Goal: Task Accomplishment & Management: Manage account settings

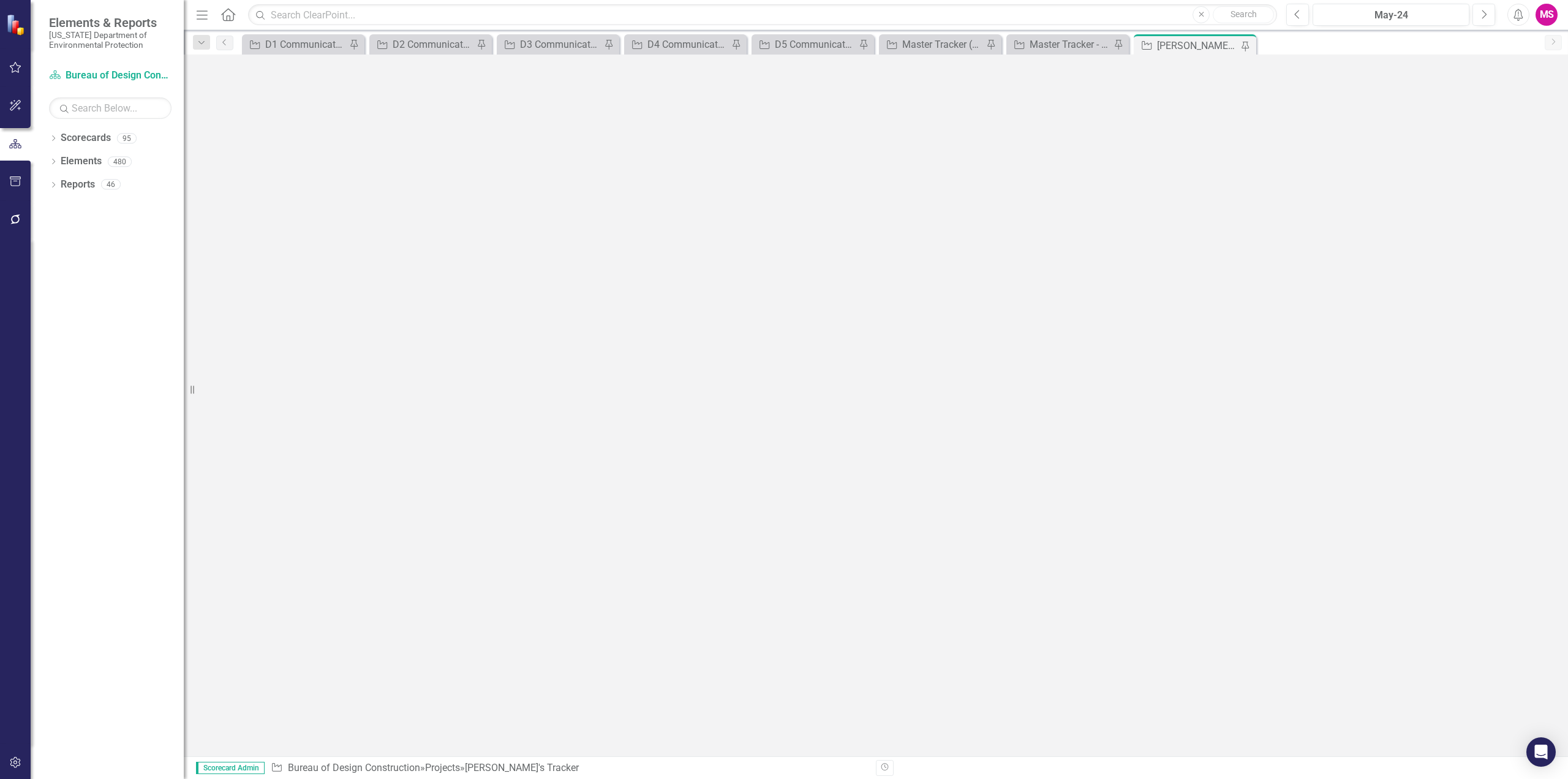
click at [203, 13] on icon "Menu" at bounding box center [202, 14] width 16 height 13
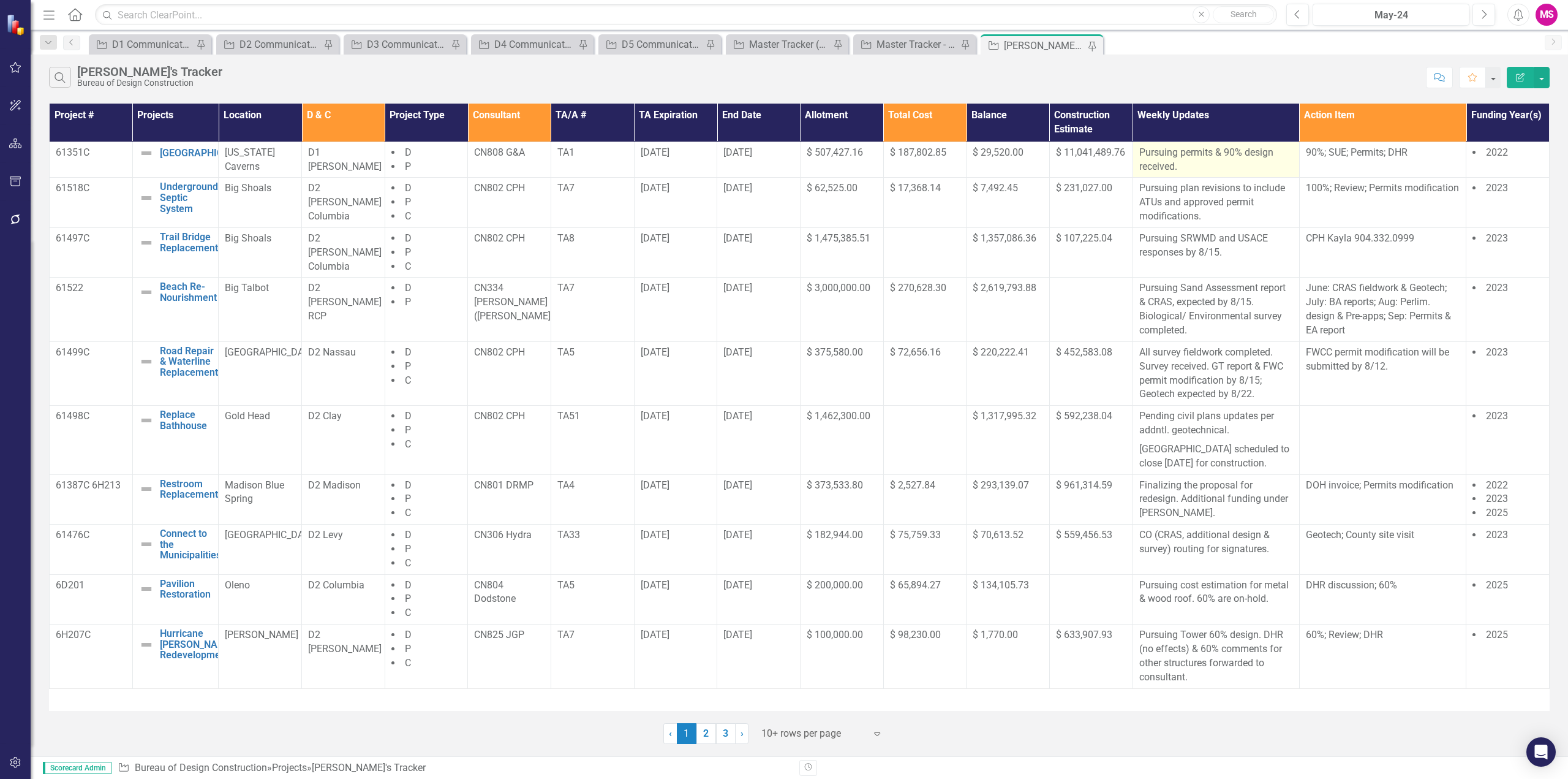
click at [1237, 156] on p "Pursuing permits & 90% design received." at bounding box center [1216, 160] width 154 height 29
click at [1201, 259] on p "Pursuing SRWMD and USACE responses by 8/15." at bounding box center [1216, 246] width 154 height 29
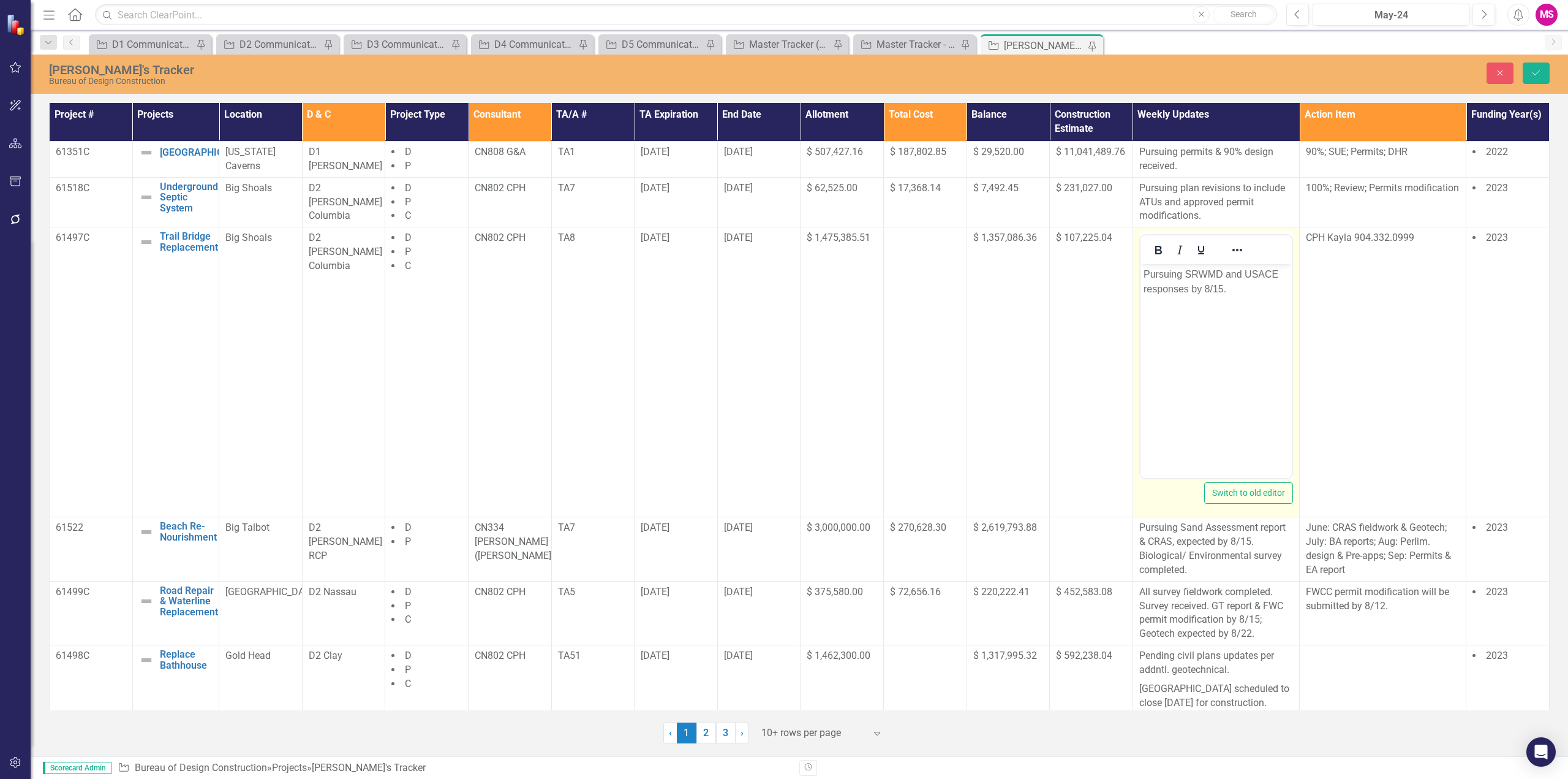
click at [1186, 277] on p "Pursuing SRWMD and USACE responses by 8/15." at bounding box center [1215, 282] width 145 height 29
drag, startPoint x: 1187, startPoint y: 271, endPoint x: 1221, endPoint y: 283, distance: 36.1
click at [1221, 283] on p "Pursuing SRWMD and USACE responses by 8/15." at bounding box center [1215, 282] width 145 height 29
click at [1192, 355] on body "Pursuing permits. Additional survey received." at bounding box center [1215, 356] width 151 height 184
click at [1529, 69] on button "Save" at bounding box center [1537, 73] width 27 height 22
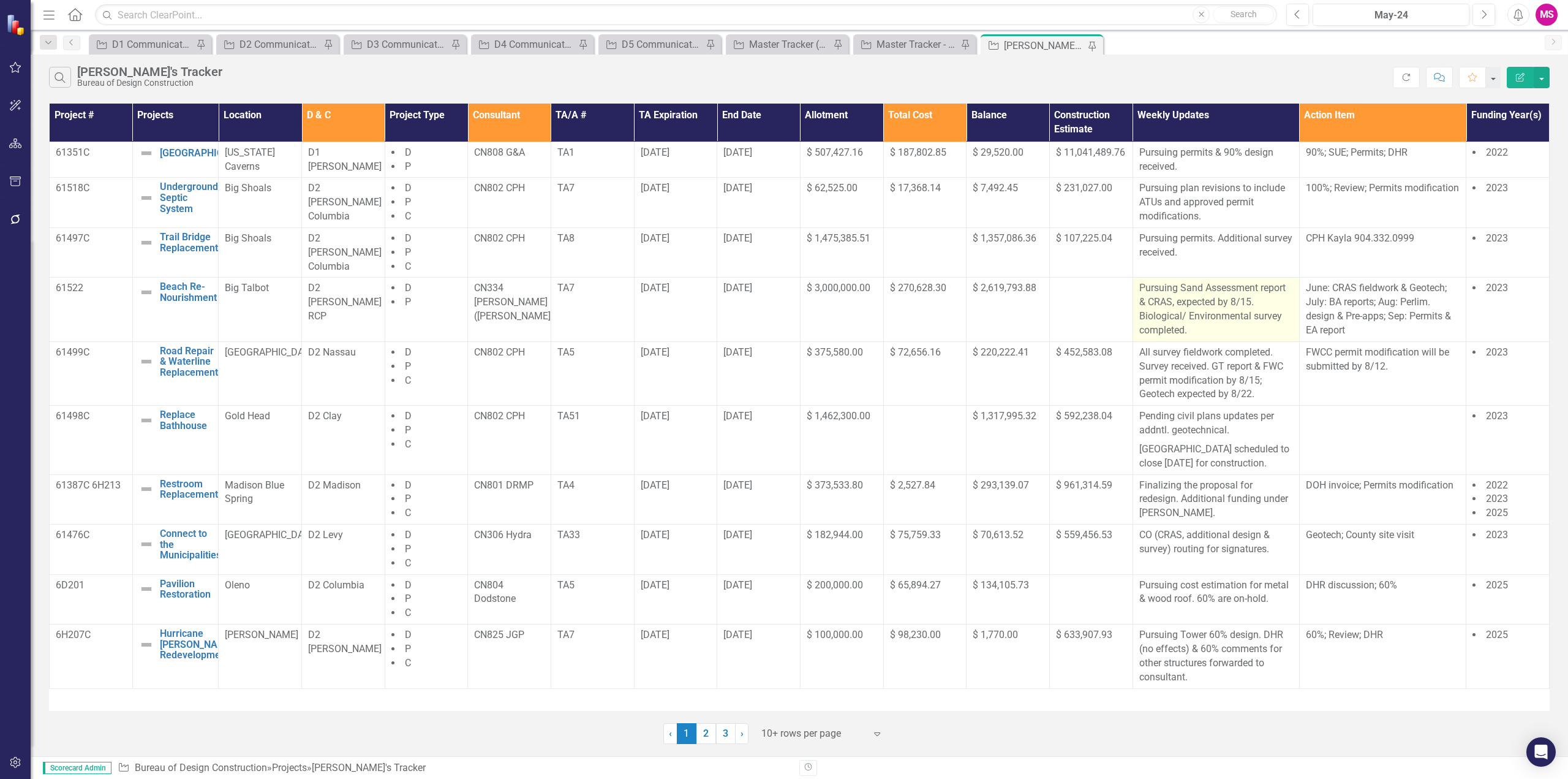
click at [1179, 303] on p "Pursuing Sand Assessment report & CRAS, expected by 8/15. Biological/ Environme…" at bounding box center [1216, 309] width 154 height 56
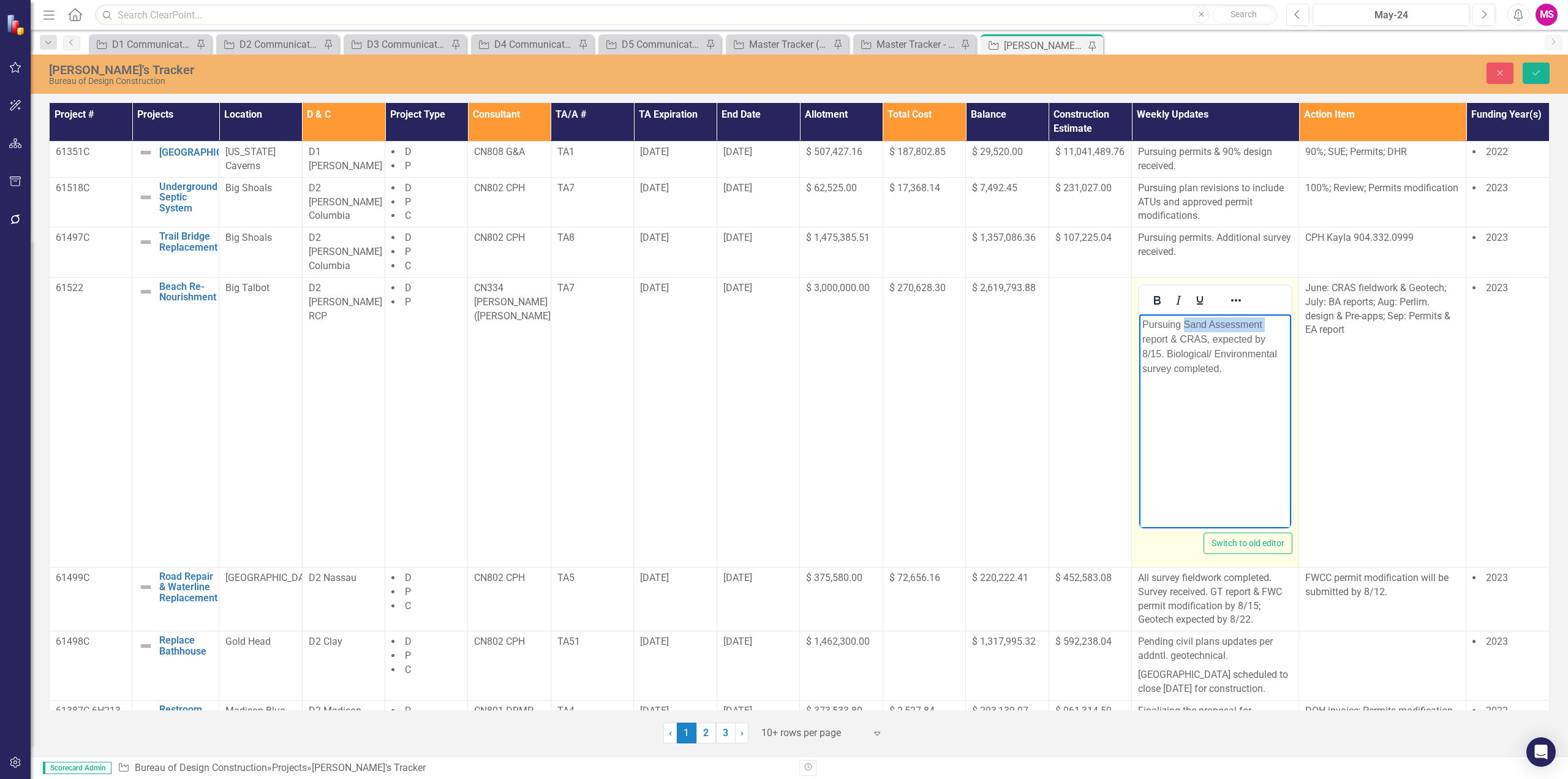
drag, startPoint x: 1185, startPoint y: 322, endPoint x: 1101, endPoint y: 332, distance: 84.6
click at [1139, 332] on html "Pursuing Sand Assessment report & CRAS, expected by 8/15. Biological/ Environme…" at bounding box center [1215, 405] width 152 height 184
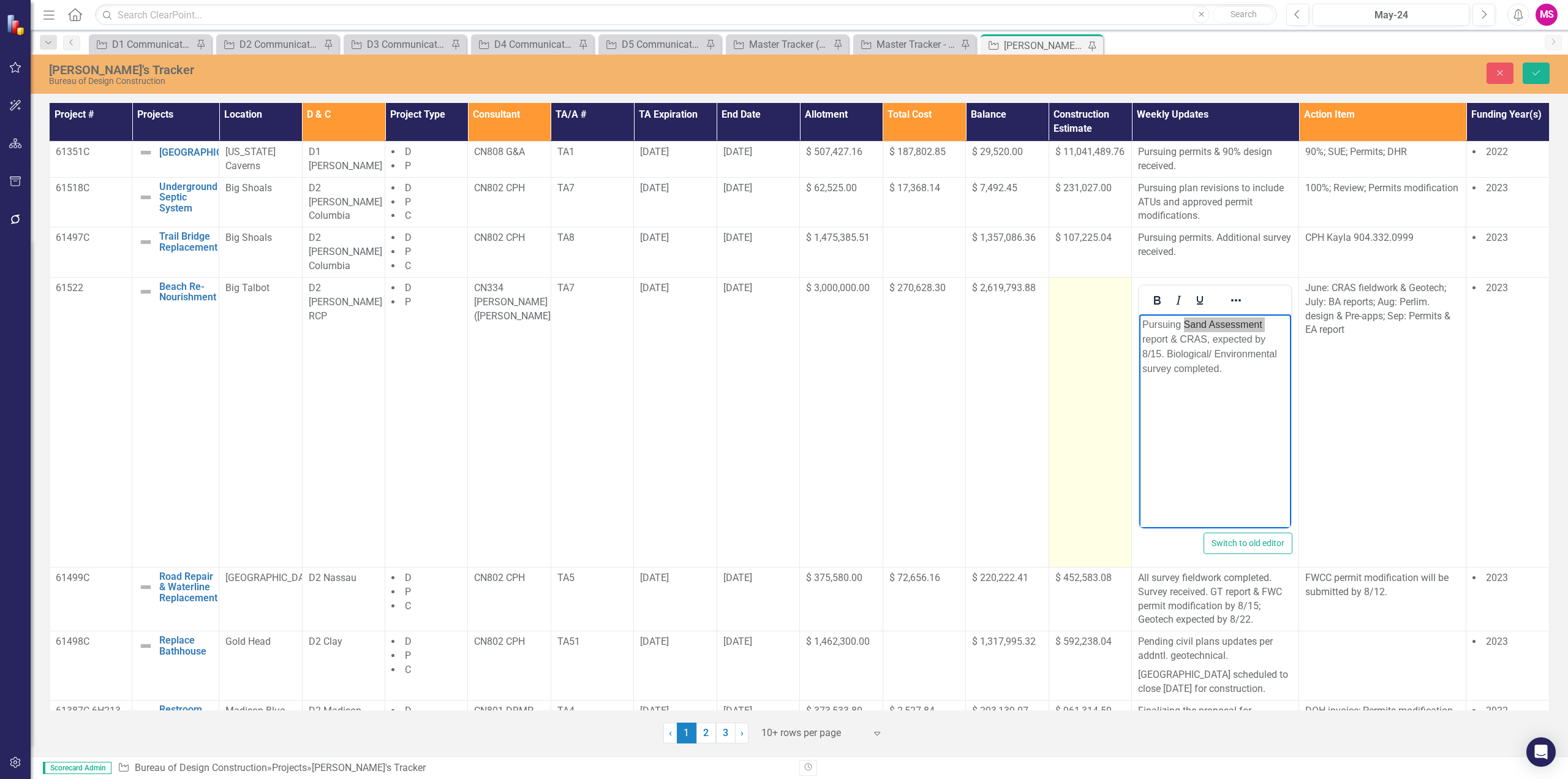
click at [1095, 333] on td at bounding box center [1090, 421] width 83 height 290
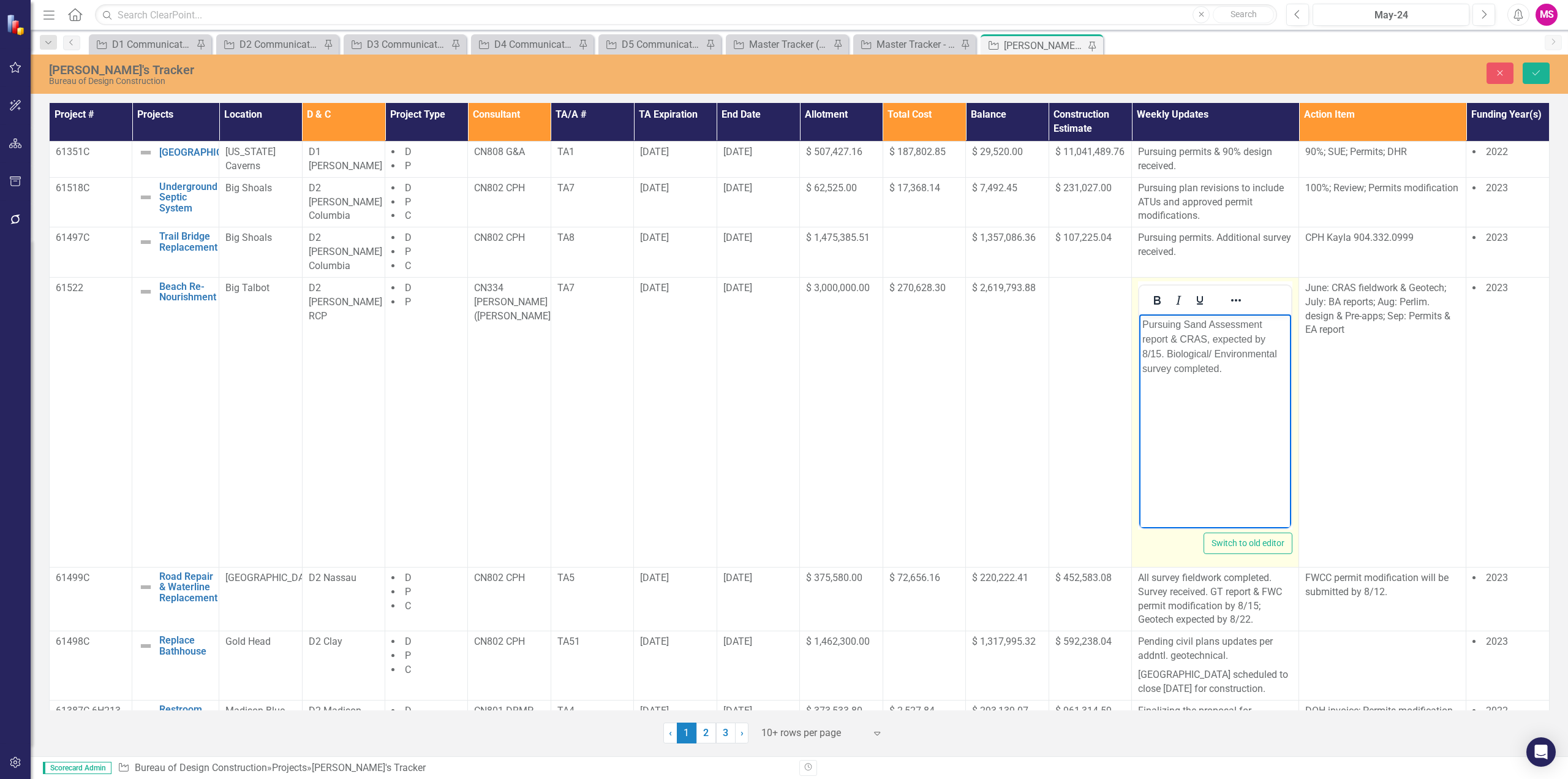
click at [1163, 321] on p "Pursuing Sand Assessment report & CRAS, expected by 8/15. Biological/ Environme…" at bounding box center [1215, 346] width 145 height 59
click at [1187, 337] on p "Sand Assessment report & CRAS, expected by 8/15. Biological/ Environmental surv…" at bounding box center [1215, 346] width 145 height 59
click at [1170, 339] on p "Sand Assessment report & CRAS, received. Biological/ Environmental survey compl…" at bounding box center [1215, 339] width 145 height 44
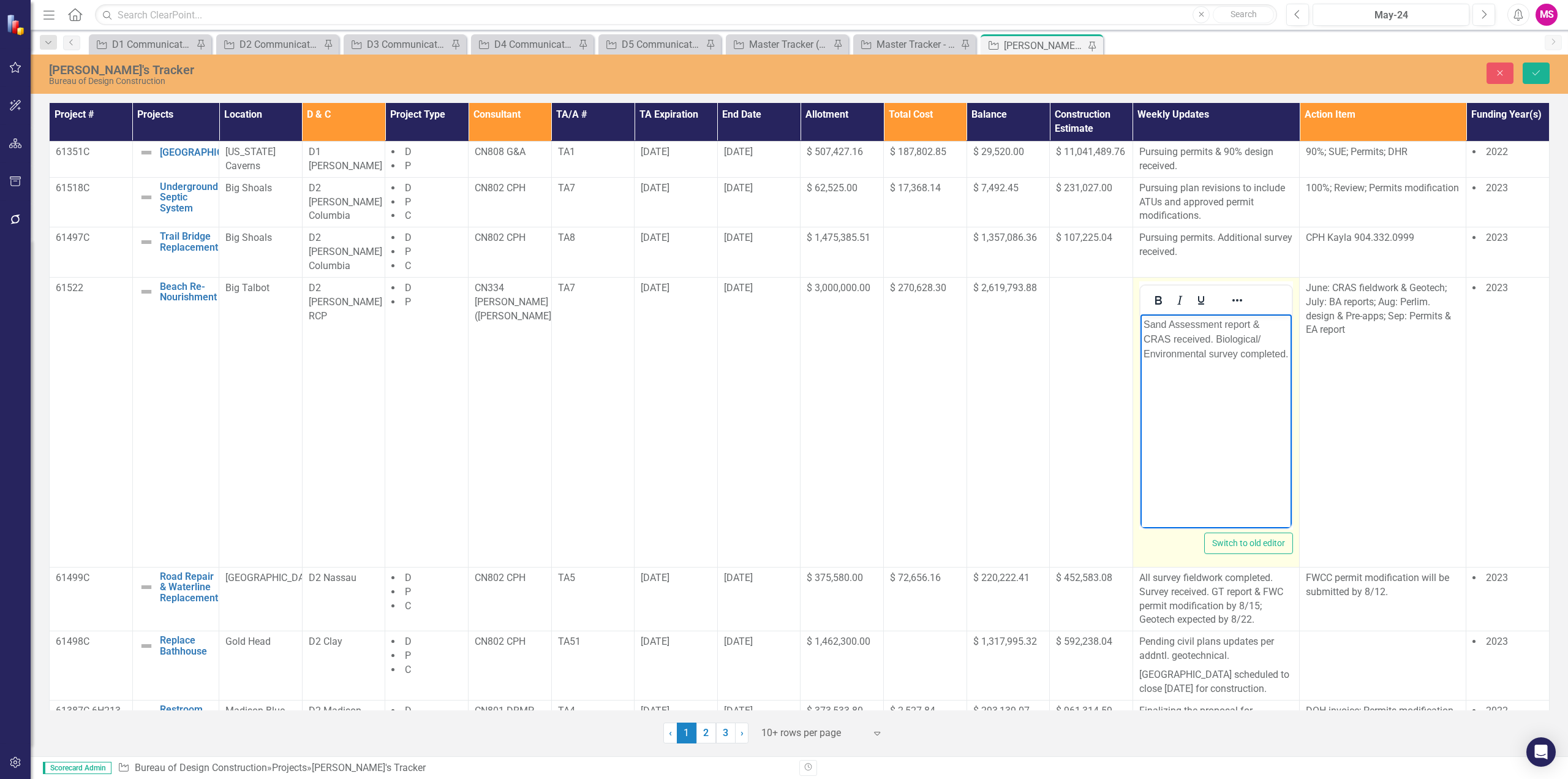
click at [1261, 360] on p "Sand Assessment report & CRAS received. Biological/ Environmental survey comple…" at bounding box center [1215, 339] width 145 height 44
click at [1542, 69] on button "Save" at bounding box center [1537, 73] width 27 height 22
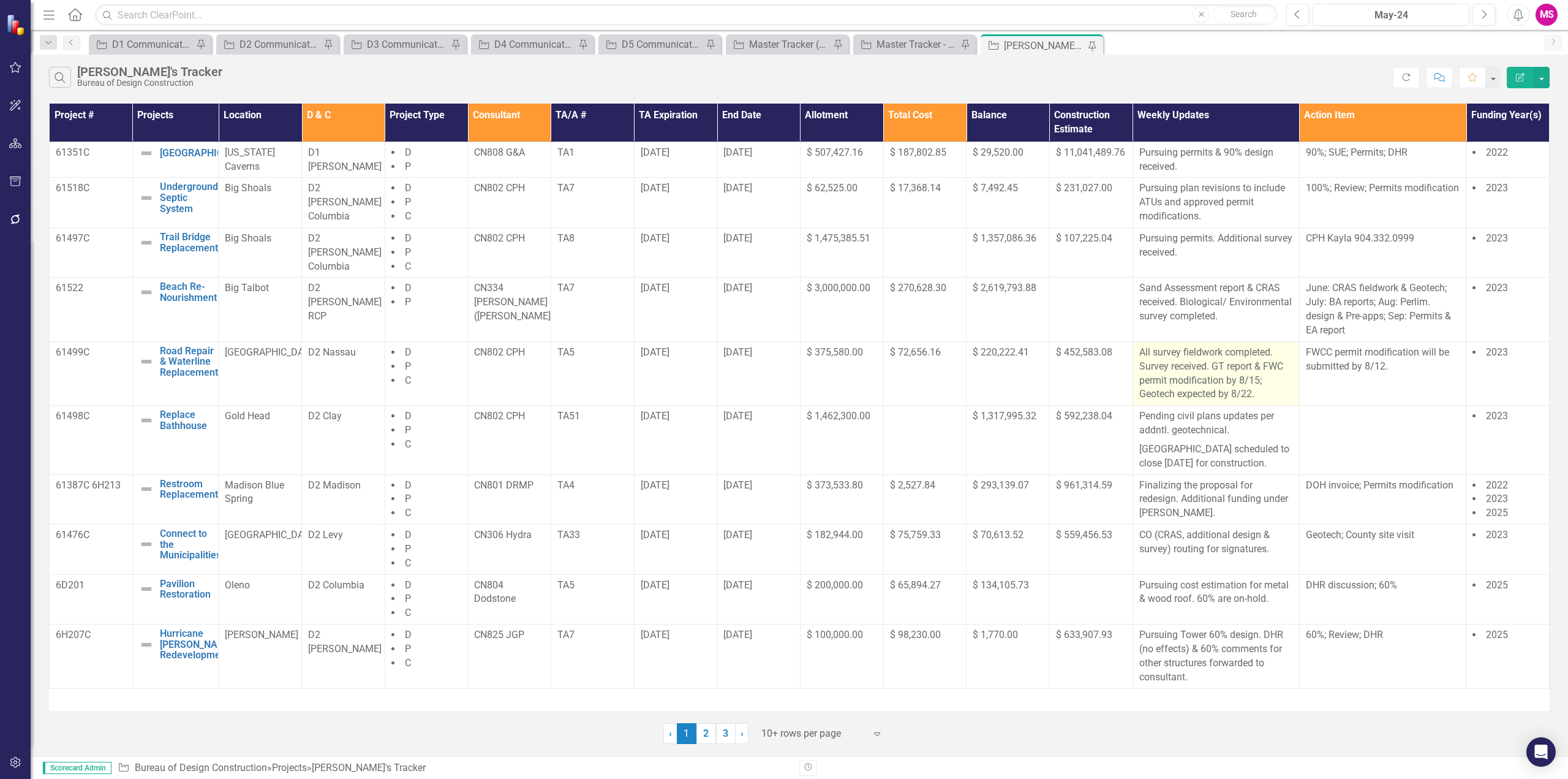
click at [1259, 368] on p "All survey fieldwork completed. Survey received. GT report & FWC permit modific…" at bounding box center [1216, 373] width 154 height 56
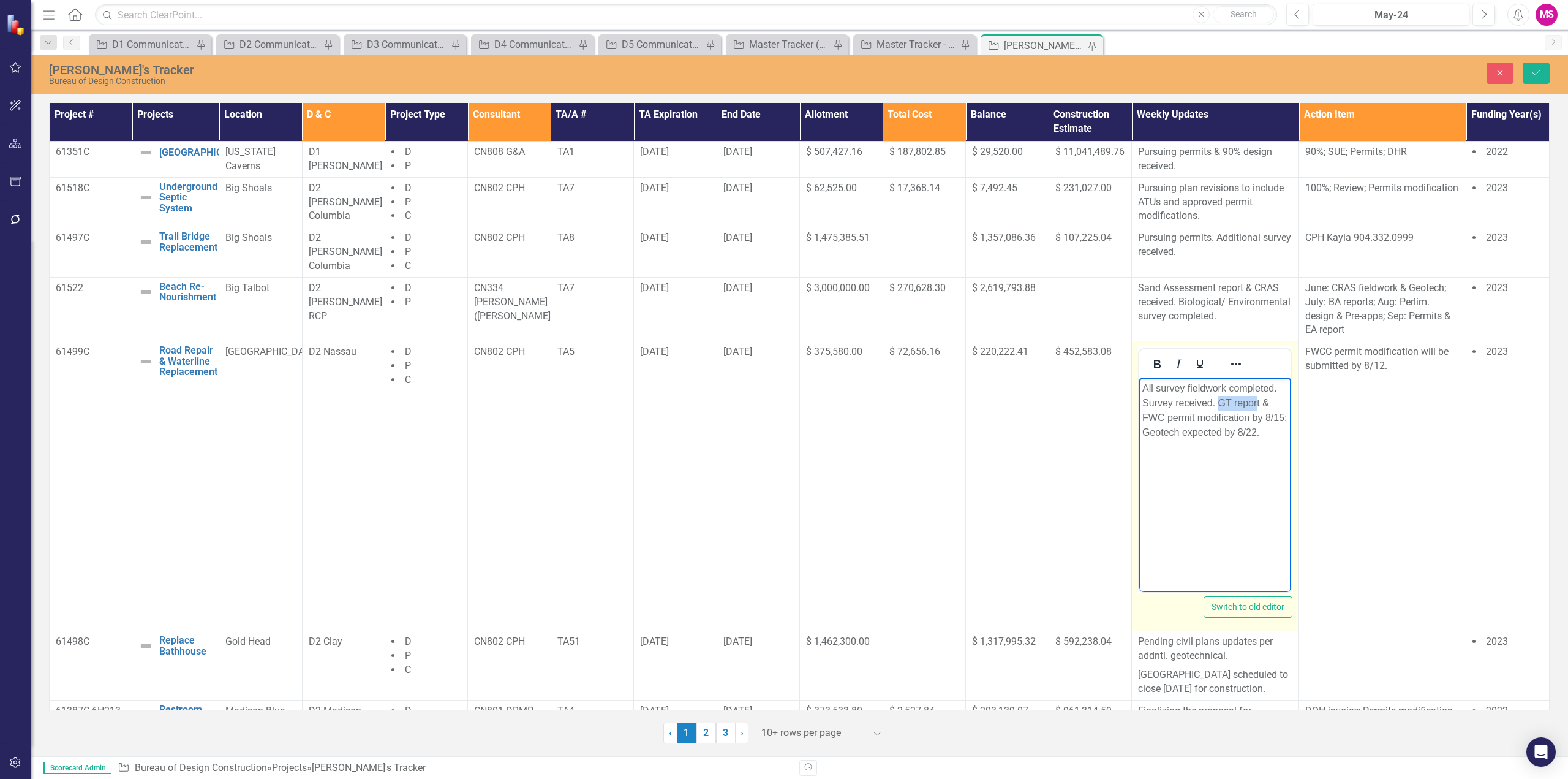
drag, startPoint x: 1258, startPoint y: 399, endPoint x: 1219, endPoint y: 399, distance: 39.0
click at [1219, 399] on p "All survey fieldwork completed. Survey received. GT report & FWC permit modific…" at bounding box center [1215, 411] width 145 height 59
click at [1176, 402] on p "All survey fieldwork completed. Survey received. t & FWC permit modification by…" at bounding box center [1215, 411] width 145 height 59
drag, startPoint x: 1284, startPoint y: 387, endPoint x: 1123, endPoint y: 387, distance: 161.0
click at [1140, 387] on html "All survey fieldwork completed. Survey & GT repor received. t & FWC permit modi…" at bounding box center [1215, 470] width 151 height 184
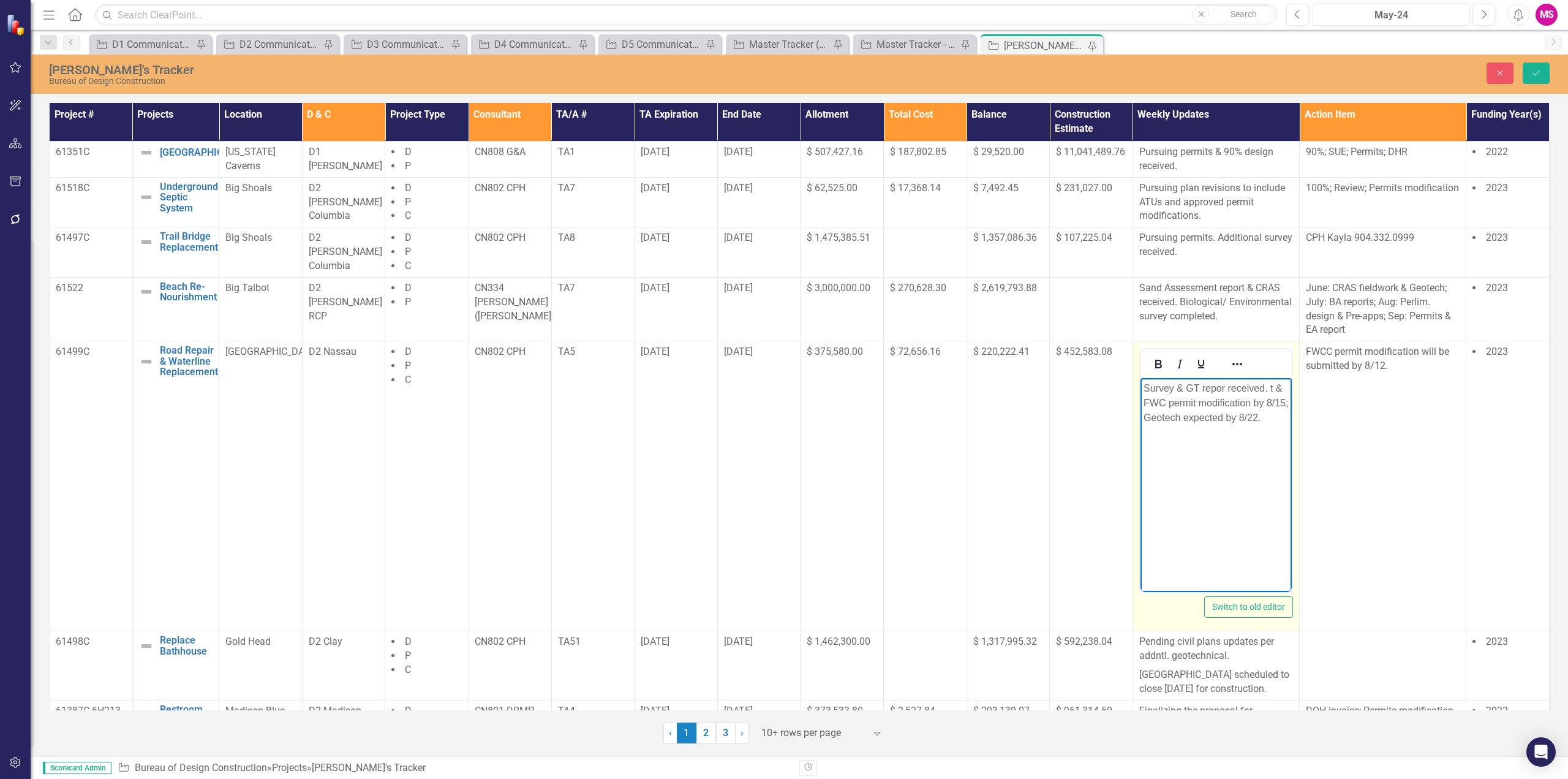
click at [1227, 385] on p "Survey & GT repor received. t & FWC permit modification by 8/15; Geotech expect…" at bounding box center [1215, 403] width 145 height 44
drag, startPoint x: 1274, startPoint y: 387, endPoint x: 1287, endPoint y: 383, distance: 13.6
click at [1287, 383] on p "Survey & GT report received. t & FWC permit modification by 8/15; Geotech expec…" at bounding box center [1215, 403] width 145 height 44
drag, startPoint x: 1192, startPoint y: 417, endPoint x: 1196, endPoint y: 430, distance: 13.6
click at [1196, 430] on p "Survey & GT report received. Permit modifications are to be completed FWC permi…" at bounding box center [1215, 418] width 145 height 73
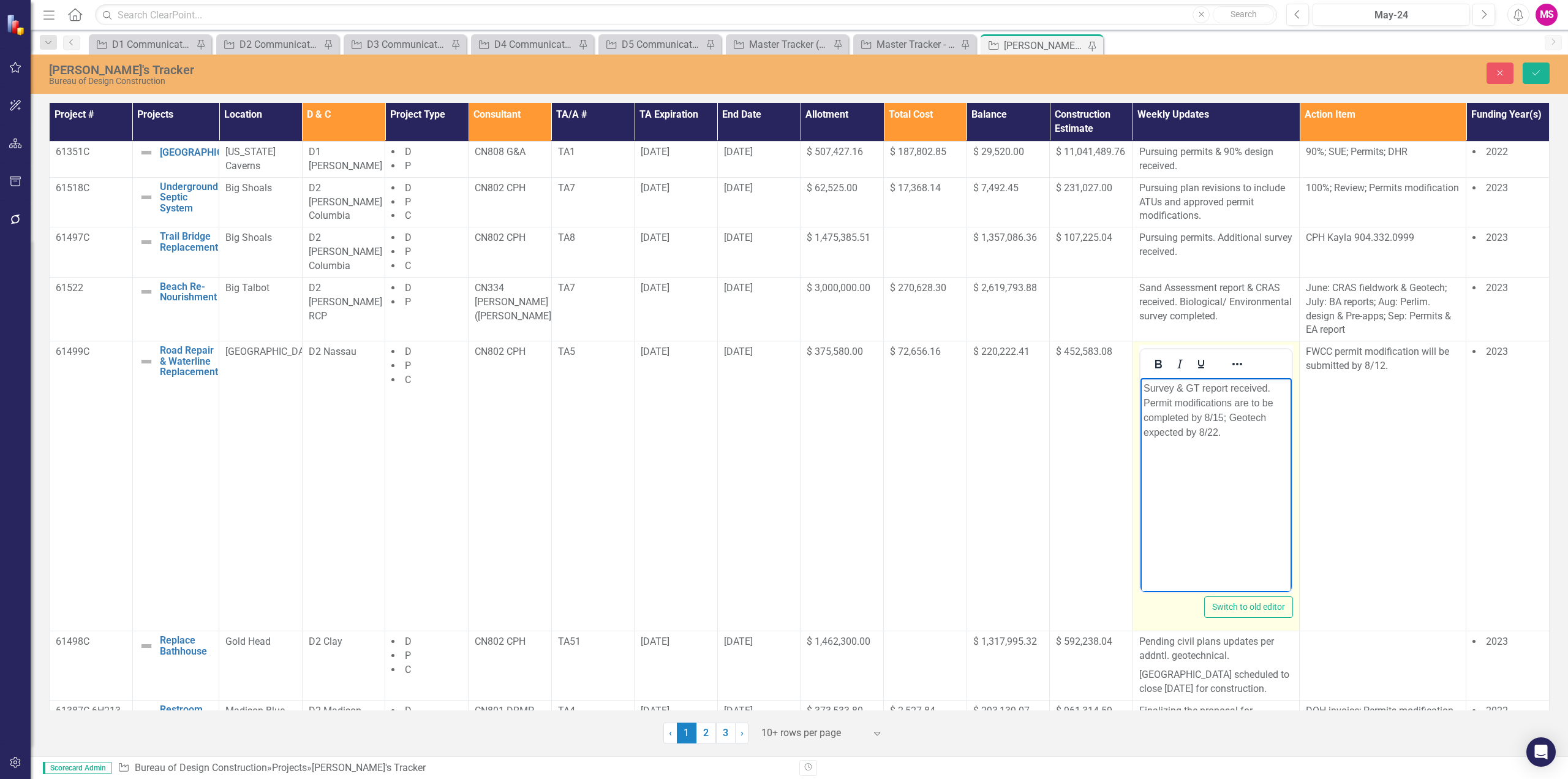
click at [1211, 415] on p "Survey & GT report received. Permit modifications are to be completed by 8/15; …" at bounding box center [1215, 411] width 145 height 59
drag, startPoint x: 1205, startPoint y: 416, endPoint x: 1226, endPoint y: 419, distance: 21.2
click at [1226, 419] on p "Survey & GT report received. Permit modifications are to be completed by 8/15; …" at bounding box center [1215, 411] width 145 height 59
click at [1143, 388] on p "Survey & GT report received. Permit modifications are to be completed by month …" at bounding box center [1215, 411] width 145 height 59
drag, startPoint x: 1285, startPoint y: 434, endPoint x: 1167, endPoint y: 435, distance: 118.0
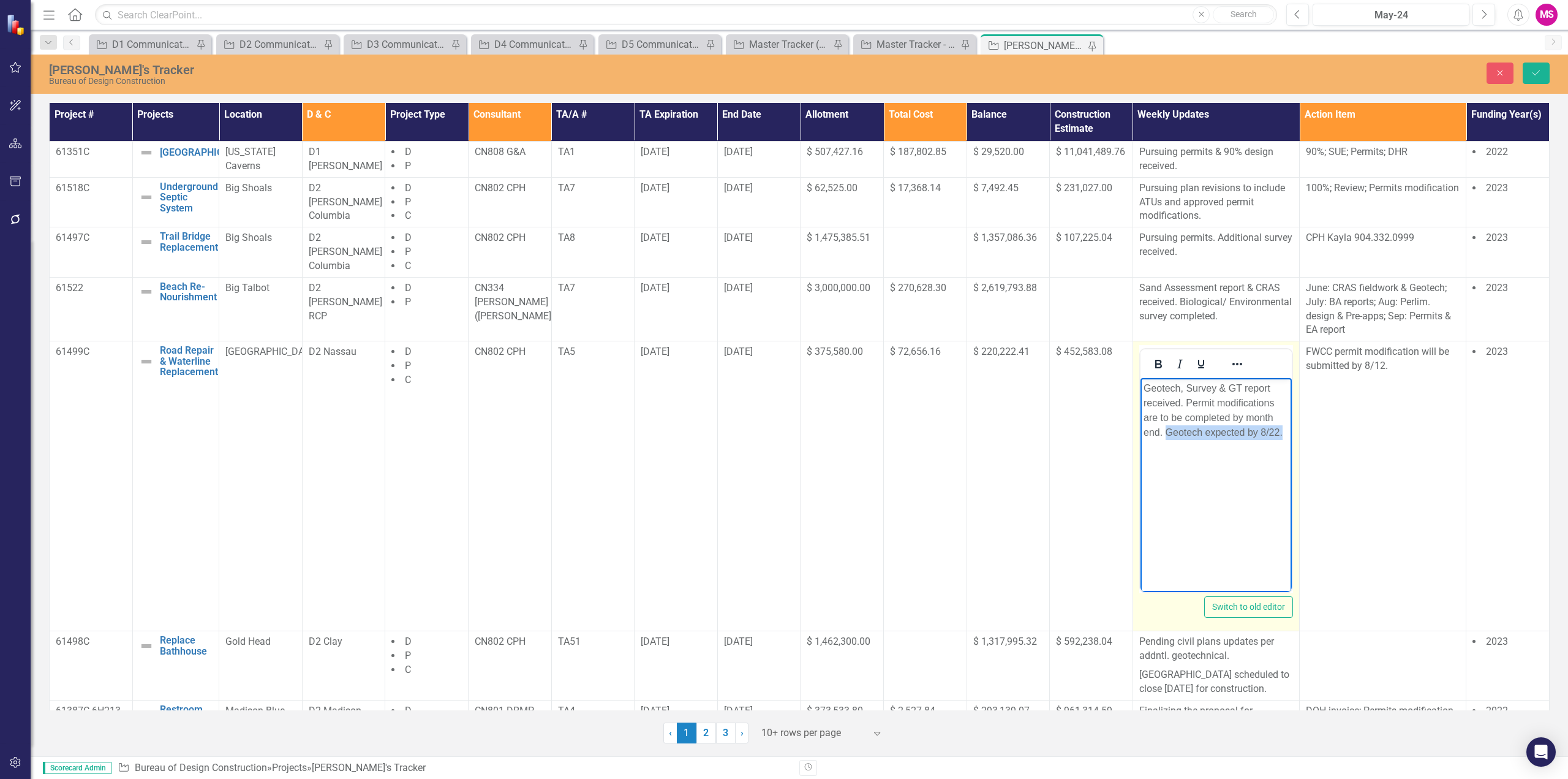
click at [1167, 435] on p "Geotech, Survey & GT report received. Permit modifications are to be completed …" at bounding box center [1215, 411] width 145 height 59
click at [1530, 68] on button "Save" at bounding box center [1537, 73] width 27 height 22
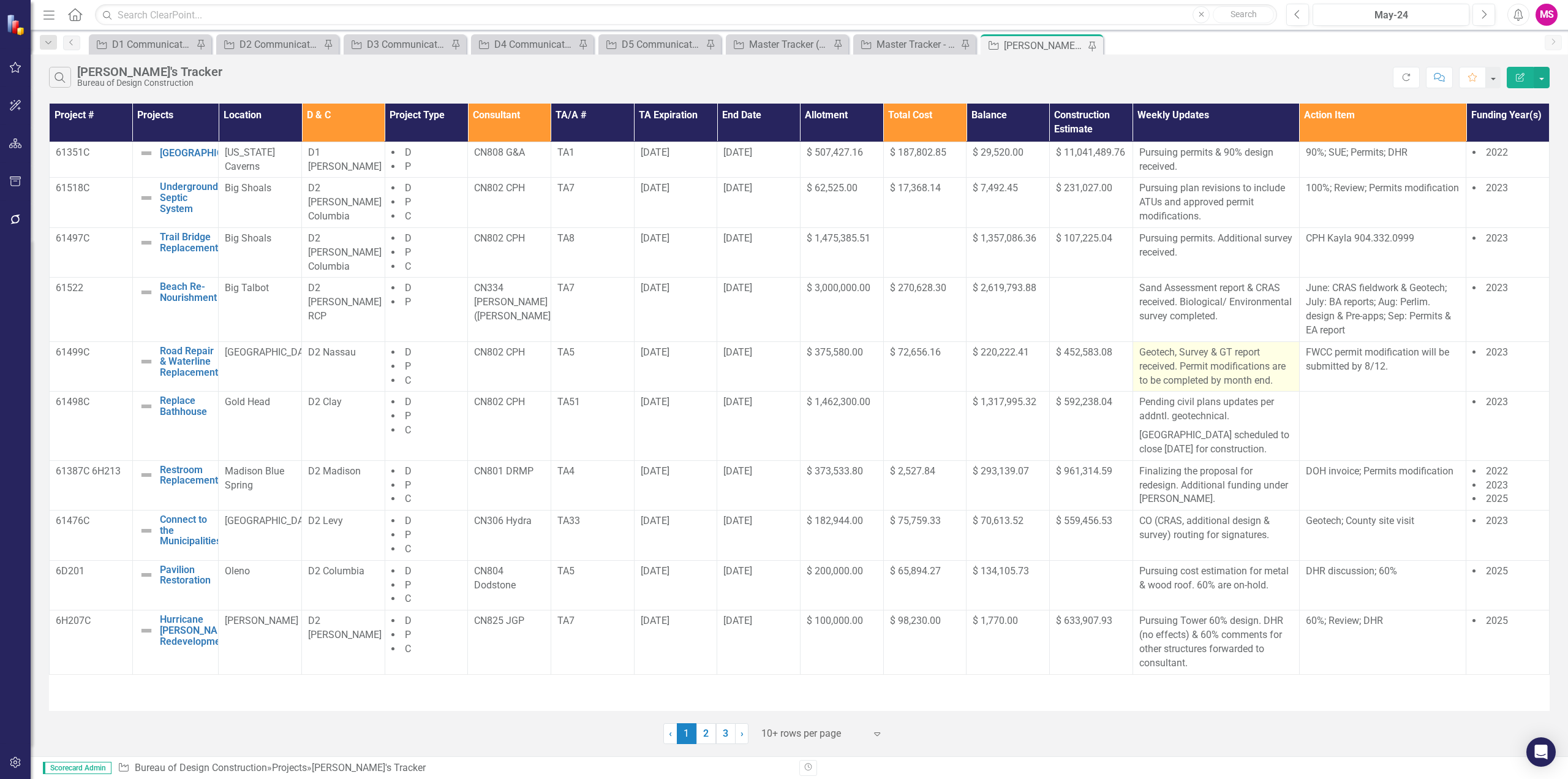
click at [1188, 373] on p "Geotech, Survey & GT report received. Permit modifications are to be completed …" at bounding box center [1216, 366] width 154 height 42
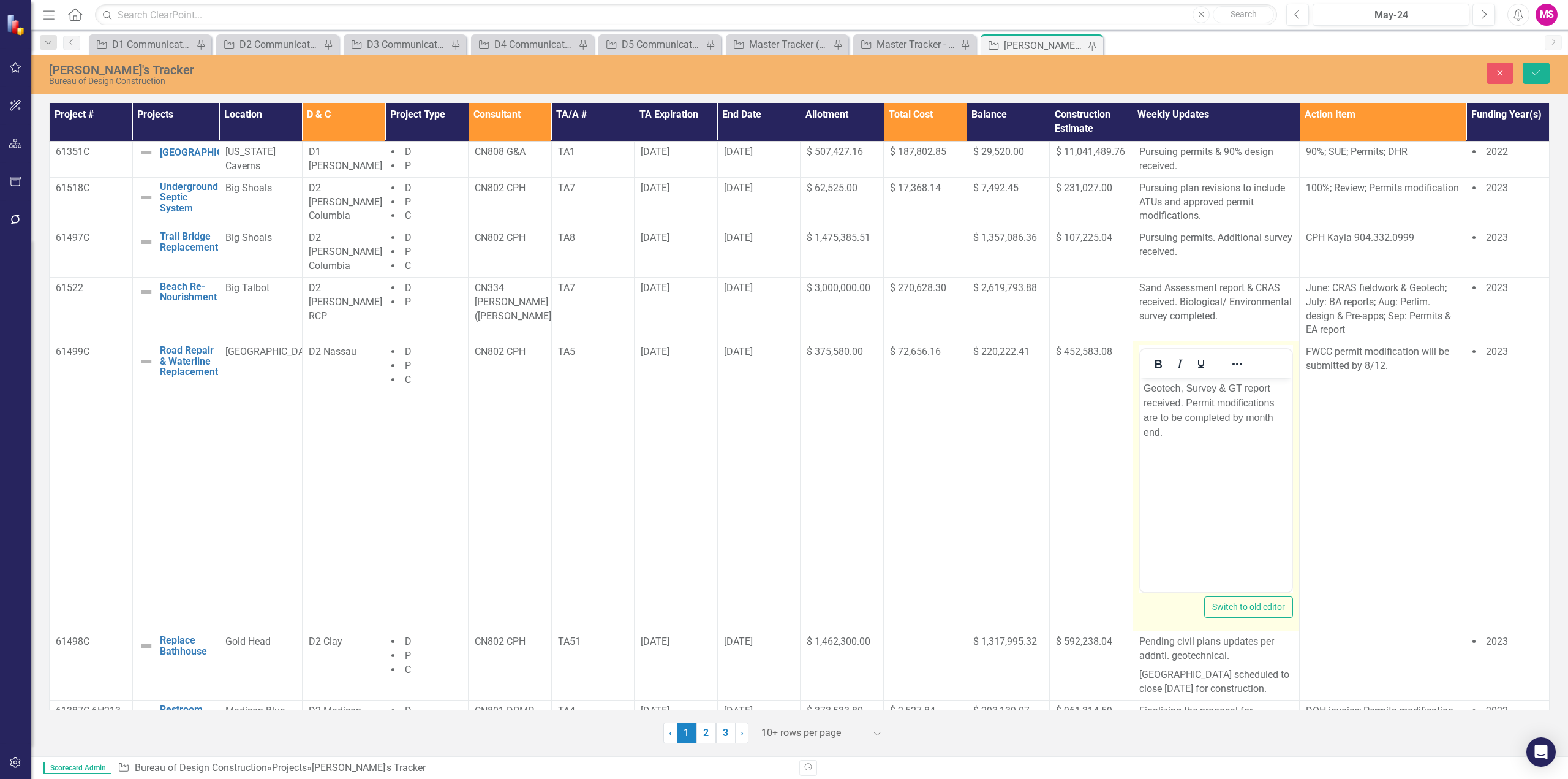
drag, startPoint x: 1188, startPoint y: 402, endPoint x: 1262, endPoint y: 402, distance: 74.0
click at [1188, 401] on p "Geotech, Survey & GT report received. Permit modifications are to be completed …" at bounding box center [1215, 411] width 145 height 59
drag, startPoint x: 1182, startPoint y: 415, endPoint x: 2475, endPoint y: 780, distance: 1343.5
click at [1182, 415] on p "Geotech, Survey & GT report received. Pursuing plan revisions. Permit modificat…" at bounding box center [1215, 418] width 145 height 73
drag, startPoint x: 1246, startPoint y: 418, endPoint x: 1249, endPoint y: 430, distance: 12.4
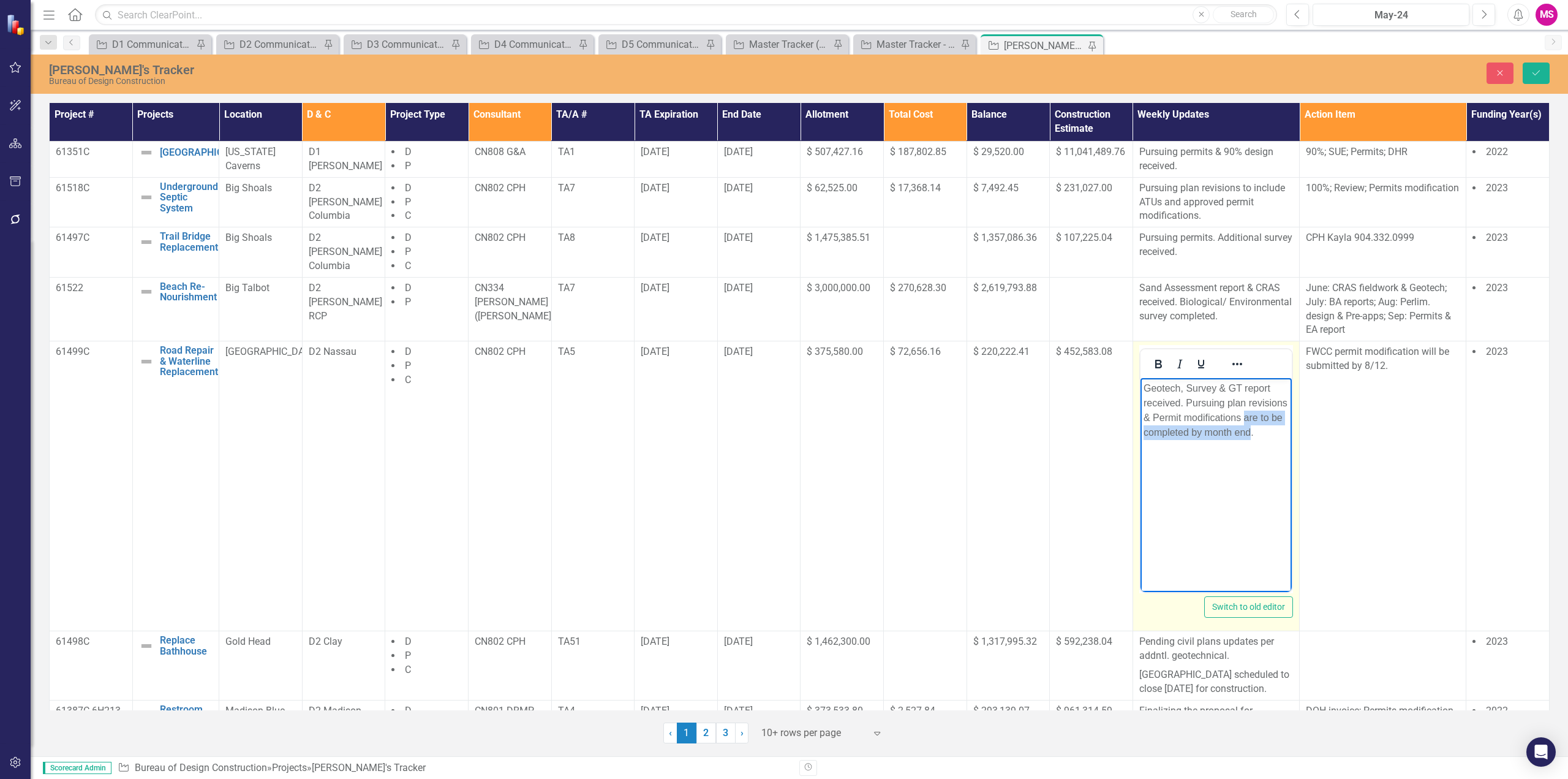
click at [1249, 430] on p "Geotech, Survey & GT report received. Pursuing plan revisions & Permit modifica…" at bounding box center [1215, 411] width 145 height 59
click at [1536, 71] on icon "Save" at bounding box center [1537, 72] width 11 height 9
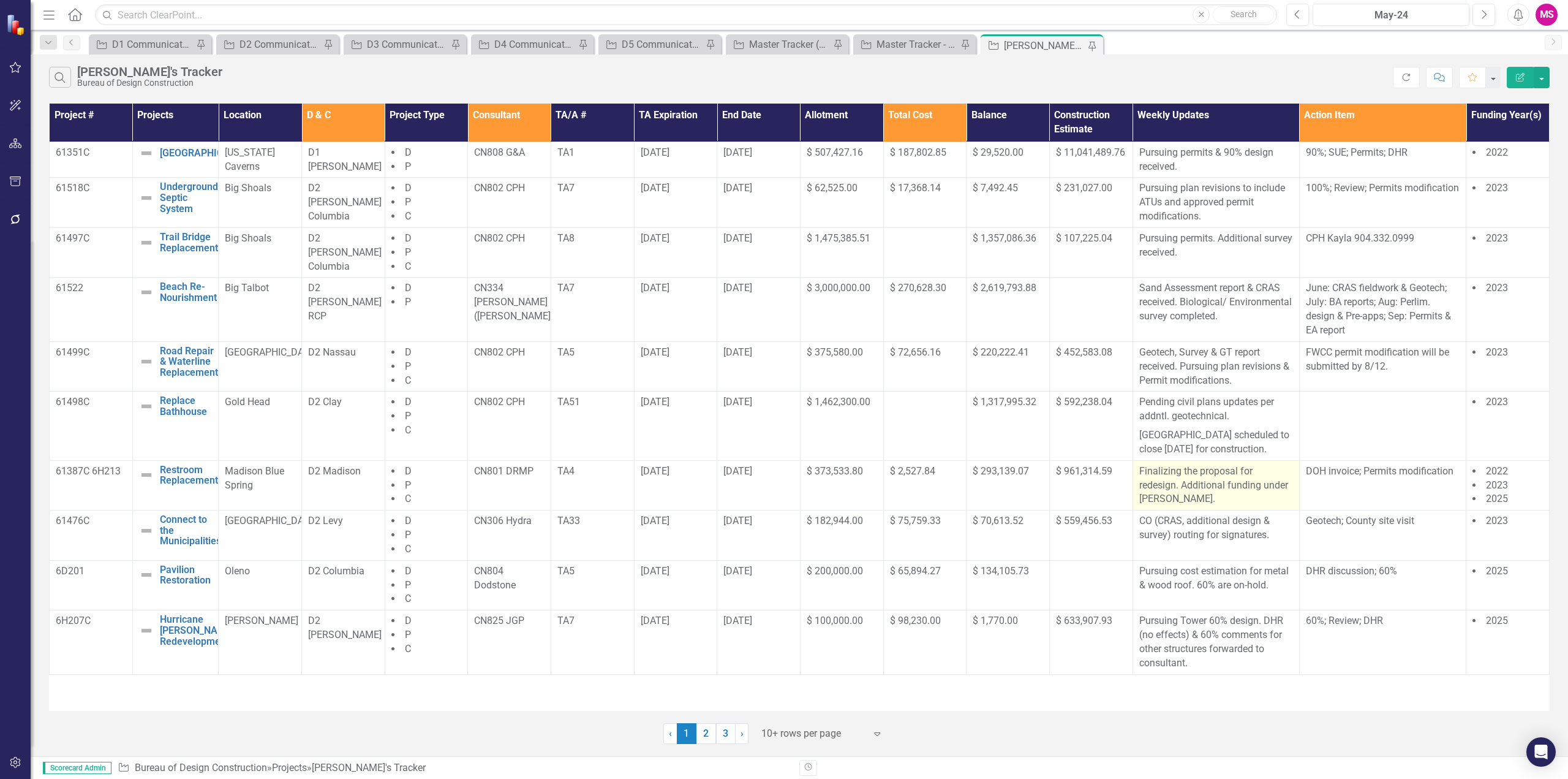
click at [1216, 496] on p "Finalizing the proposal for redesign. Additional funding under [PERSON_NAME]." at bounding box center [1216, 485] width 154 height 42
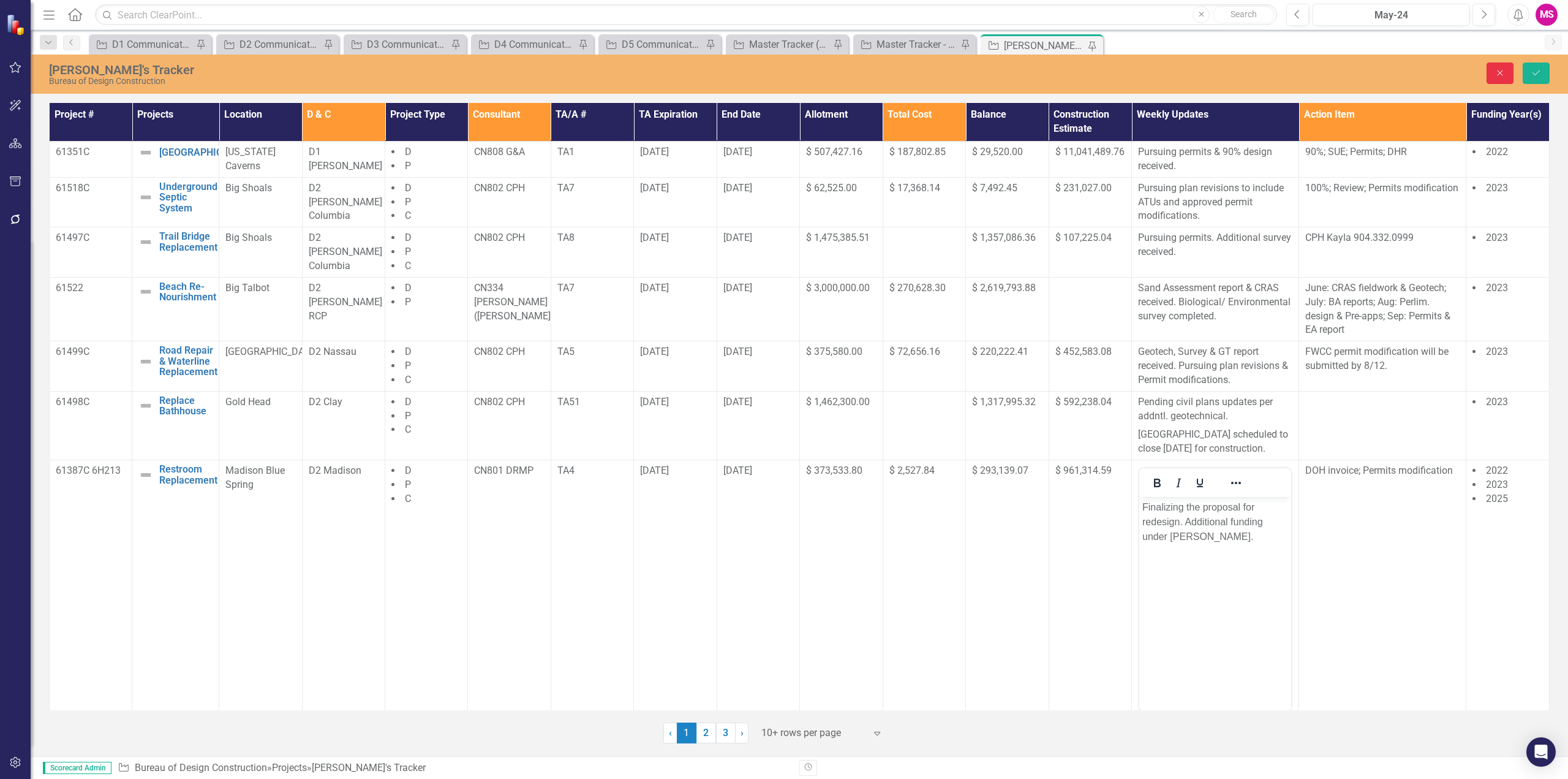
click at [1513, 75] on button "Close" at bounding box center [1500, 73] width 27 height 22
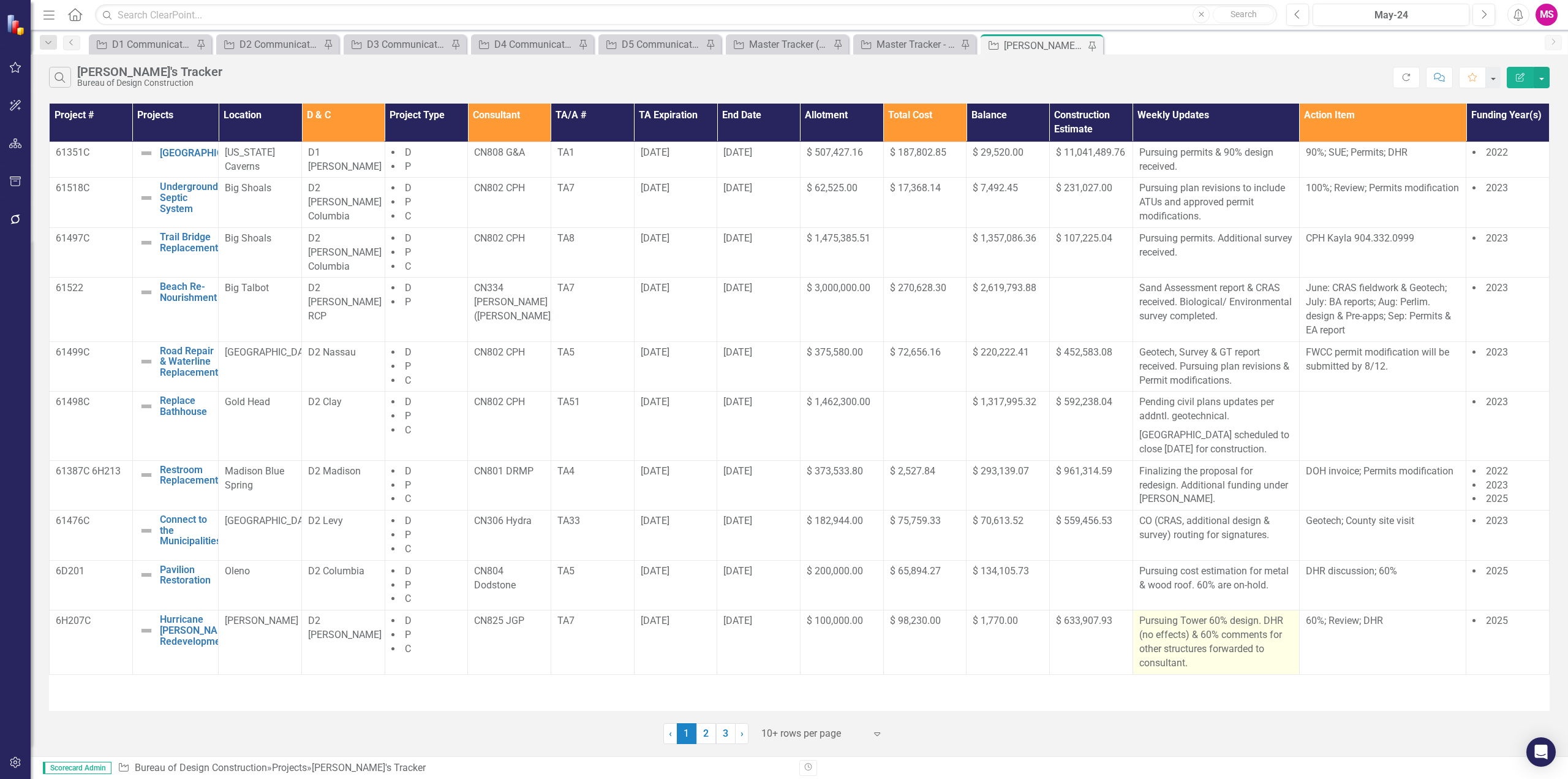
click at [1212, 646] on p "Pursuing Tower 60% design. DHR (no effects) & 60% comments for other structures…" at bounding box center [1216, 642] width 154 height 56
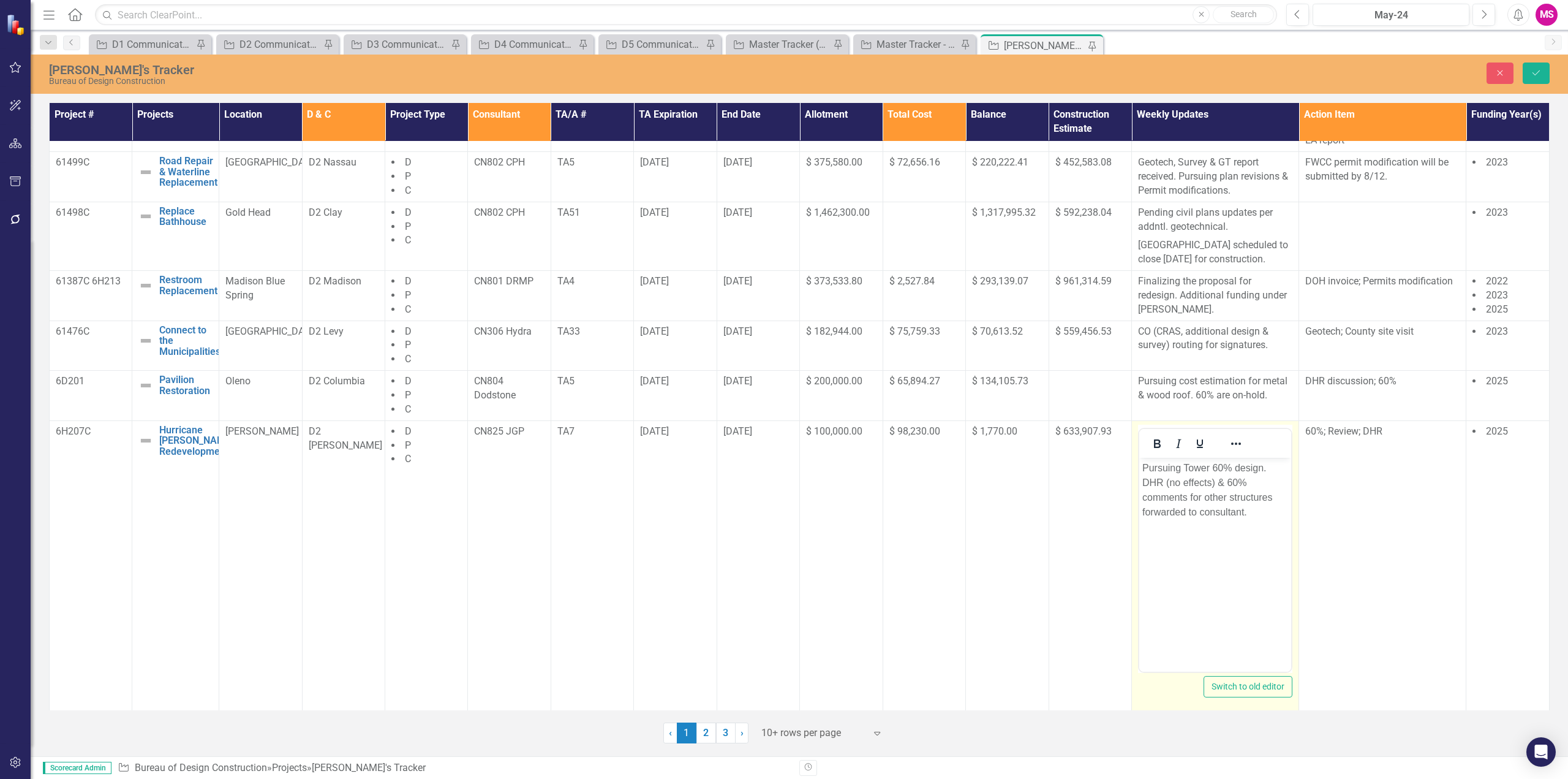
scroll to position [204, 0]
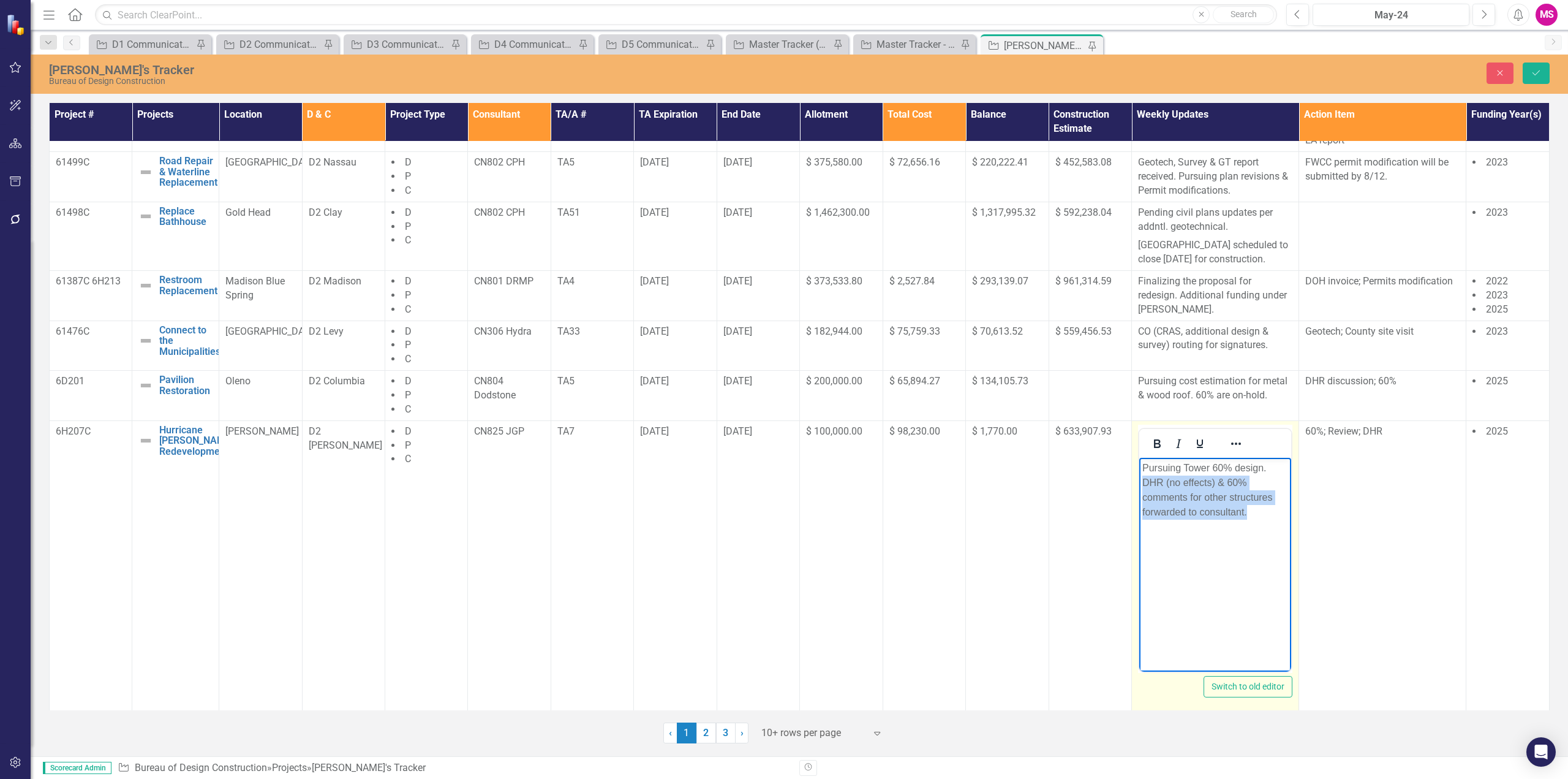
drag, startPoint x: 1253, startPoint y: 516, endPoint x: 1133, endPoint y: 482, distance: 124.7
click at [1139, 482] on html "Pursuing Tower 60% design. DHR (no effects) & 60% comments for other structures…" at bounding box center [1215, 549] width 152 height 184
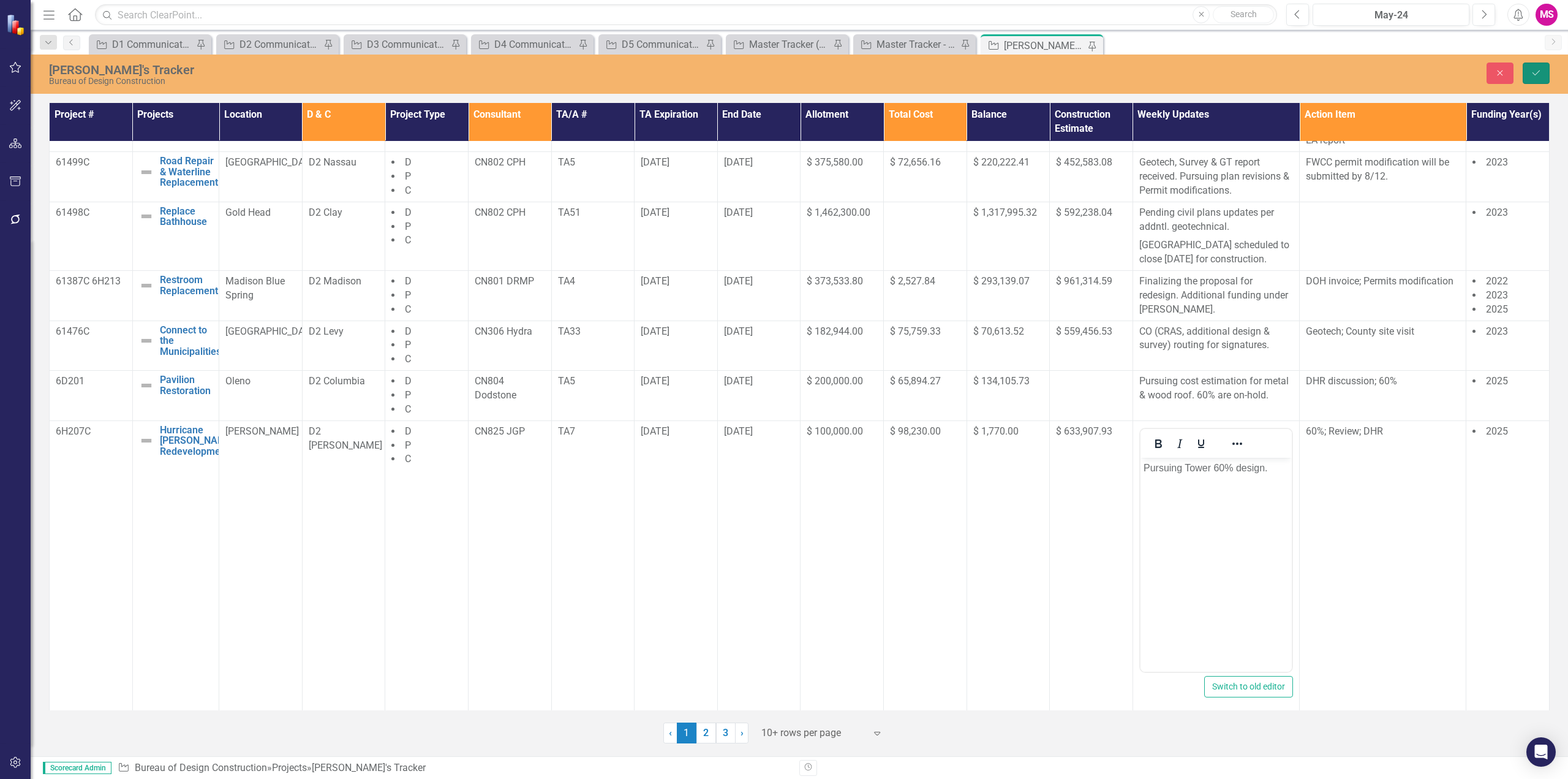
click at [1536, 68] on icon "Save" at bounding box center [1537, 72] width 11 height 9
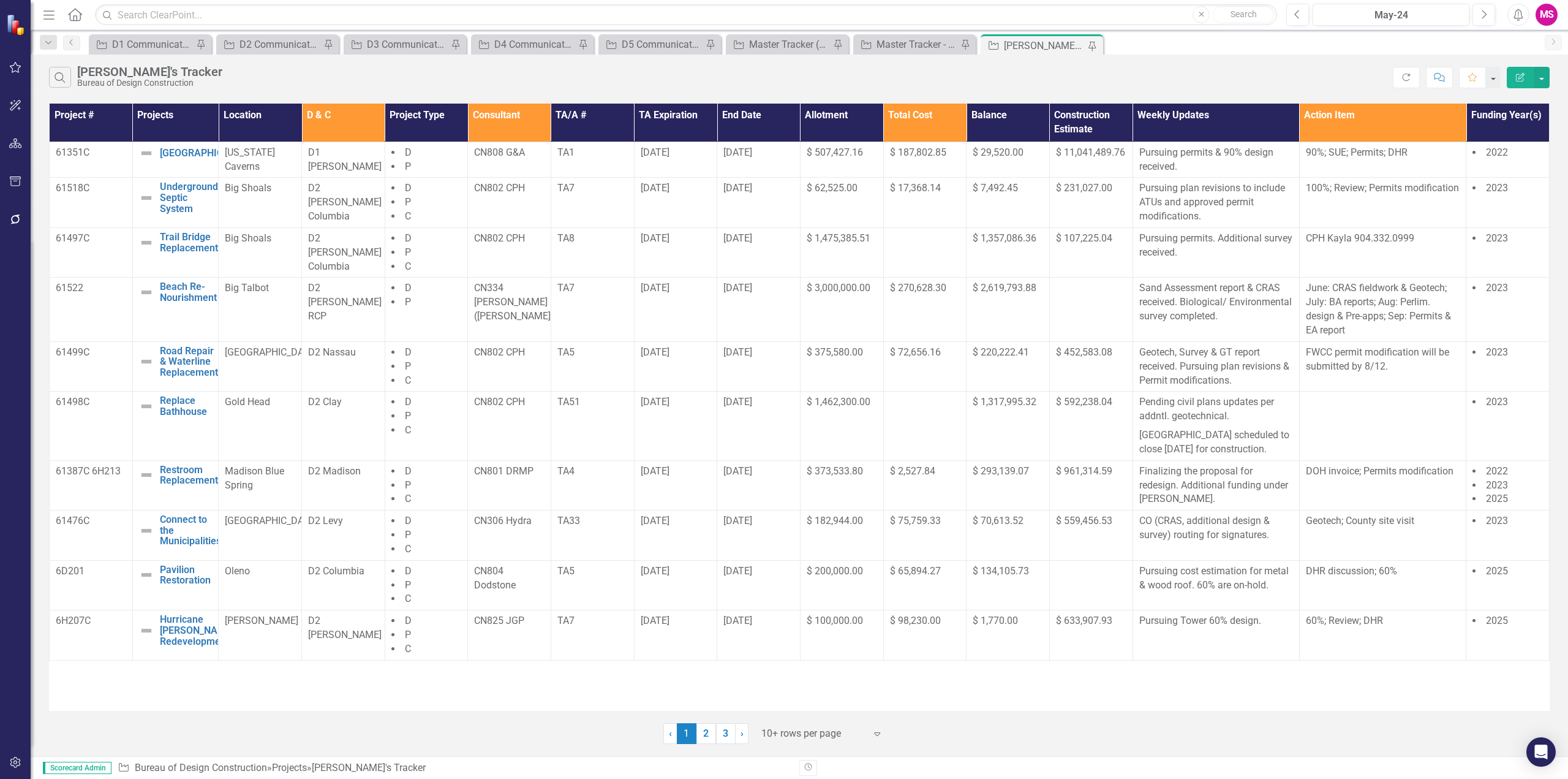
click at [707, 738] on link "2" at bounding box center [707, 733] width 20 height 21
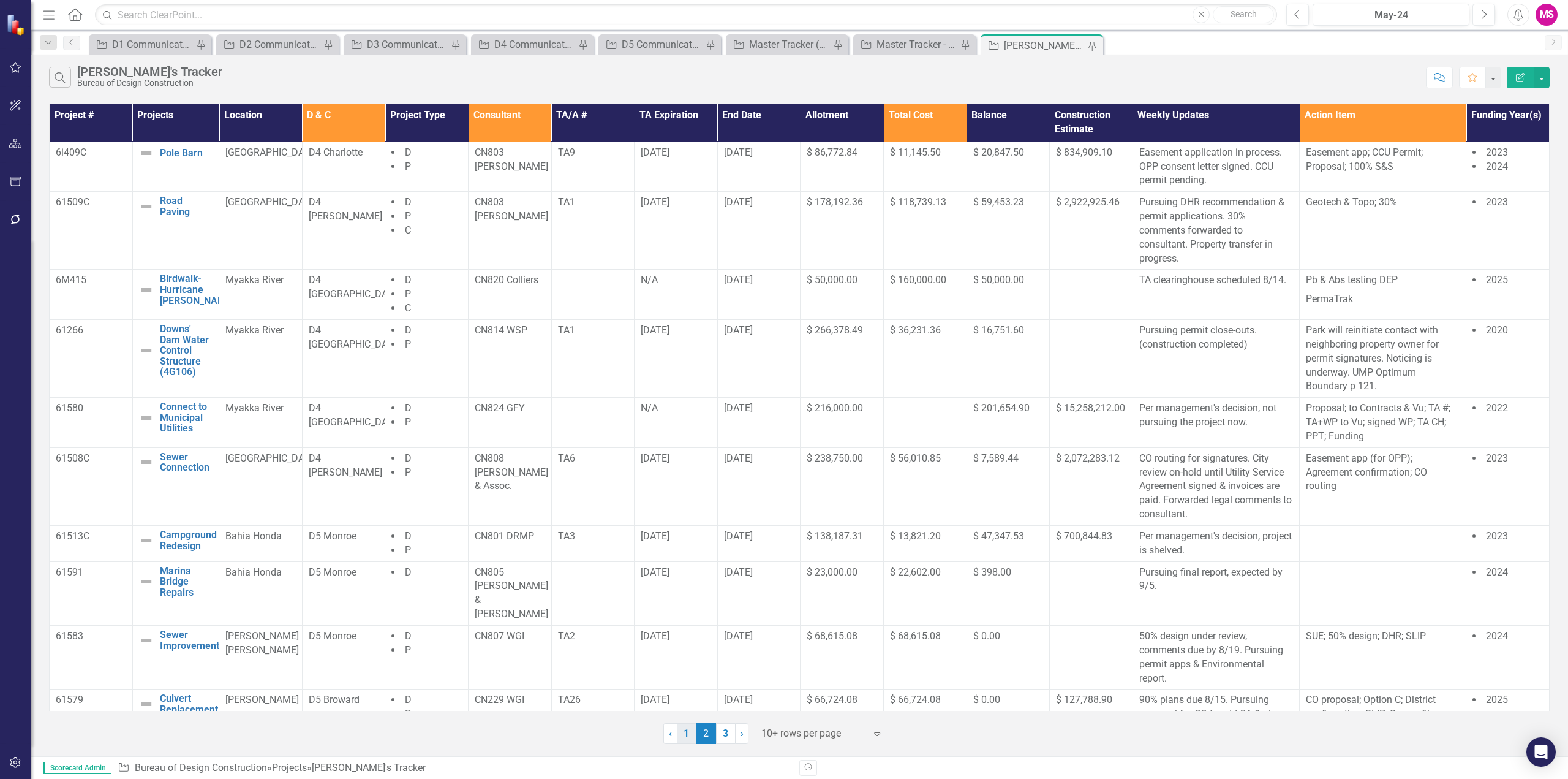
click at [686, 733] on link "1" at bounding box center [687, 733] width 20 height 21
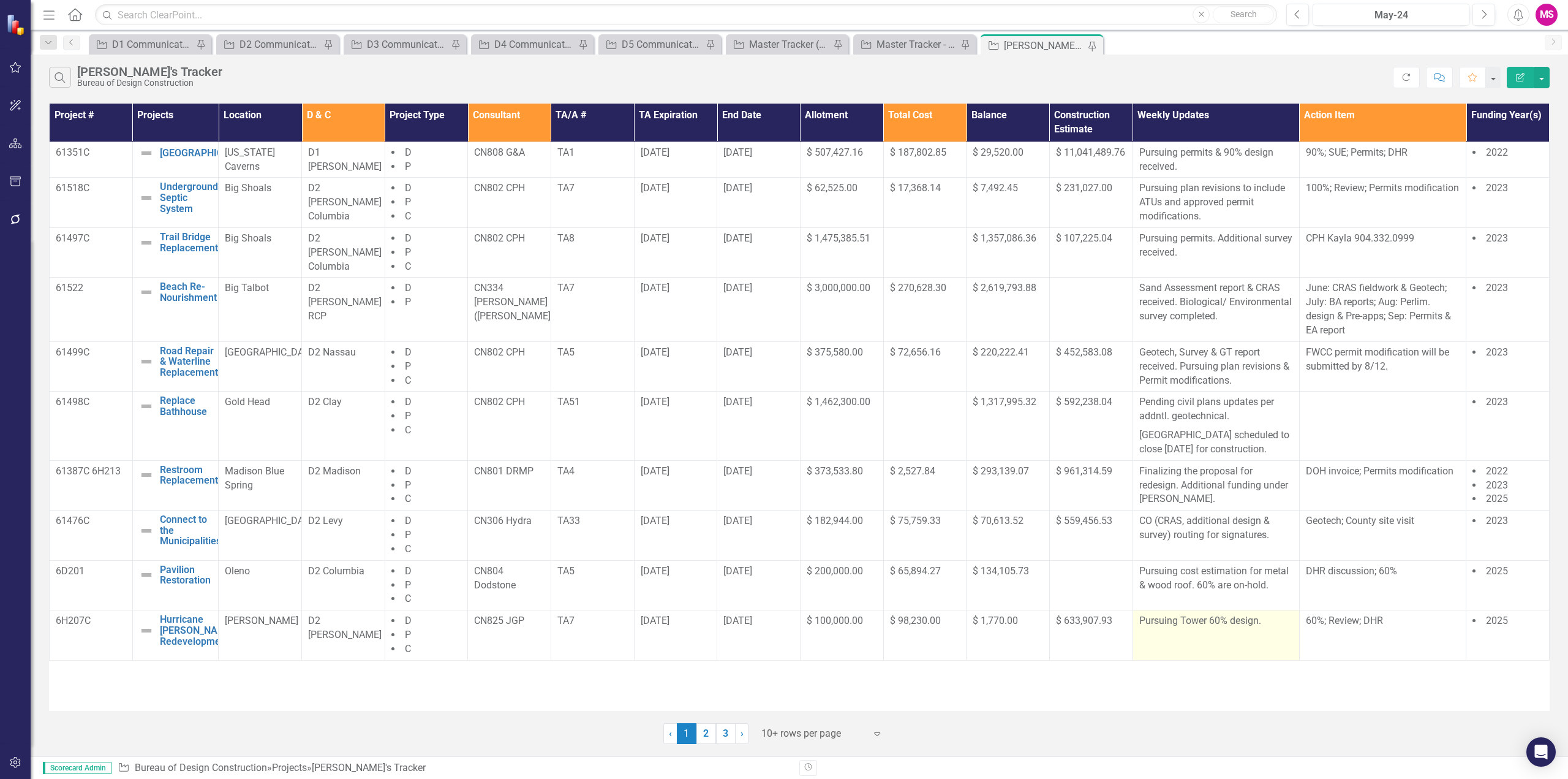
click at [1266, 652] on td "Pursuing Tower 60% design." at bounding box center [1215, 635] width 166 height 50
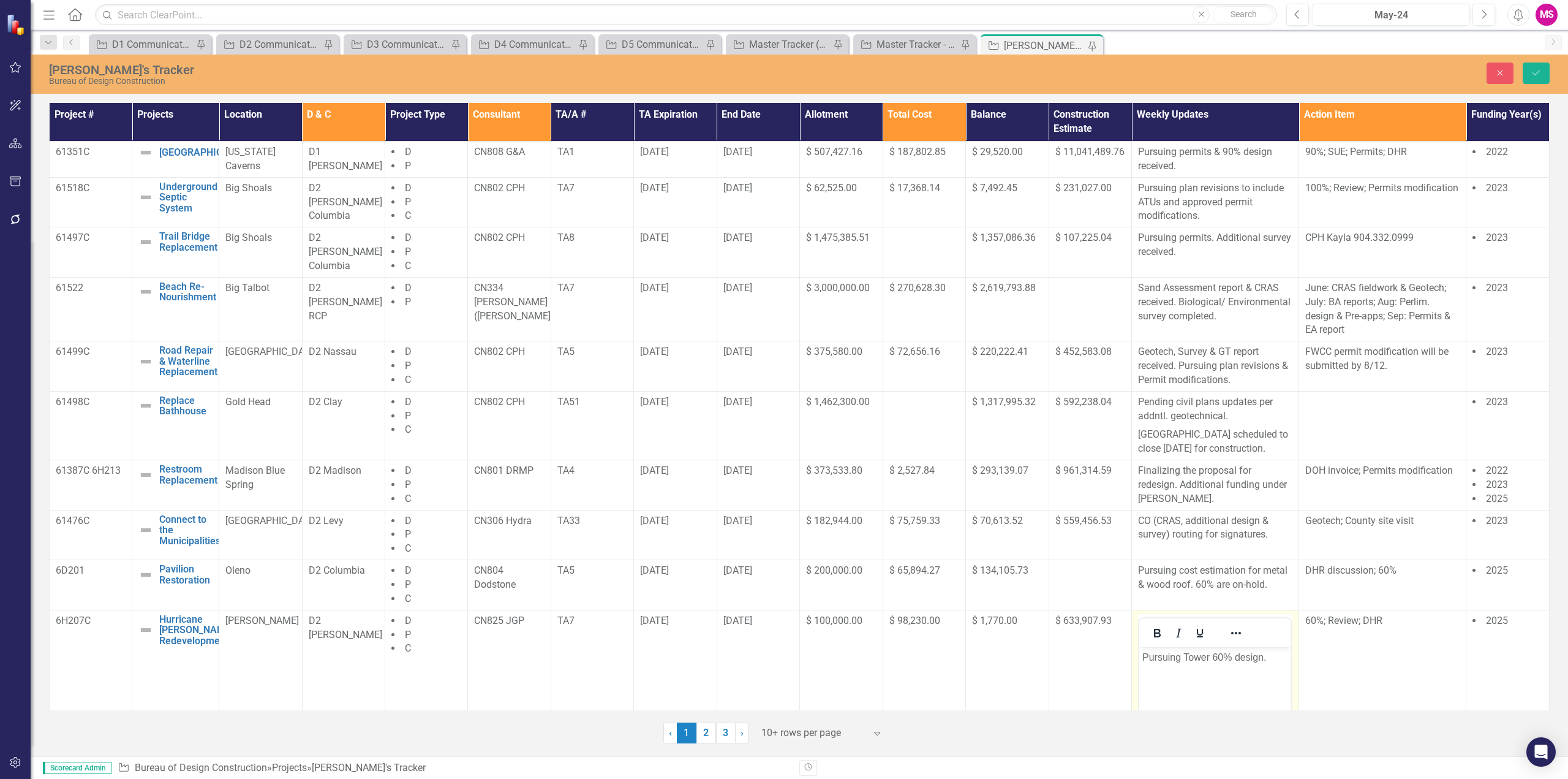
scroll to position [0, 0]
click at [1263, 653] on p "Pursuing Tower 60% design." at bounding box center [1215, 656] width 145 height 14
click at [1198, 671] on p "Pursuing Tower 60% design, expected by ." at bounding box center [1215, 664] width 145 height 29
click at [1540, 71] on icon "Save" at bounding box center [1537, 72] width 11 height 9
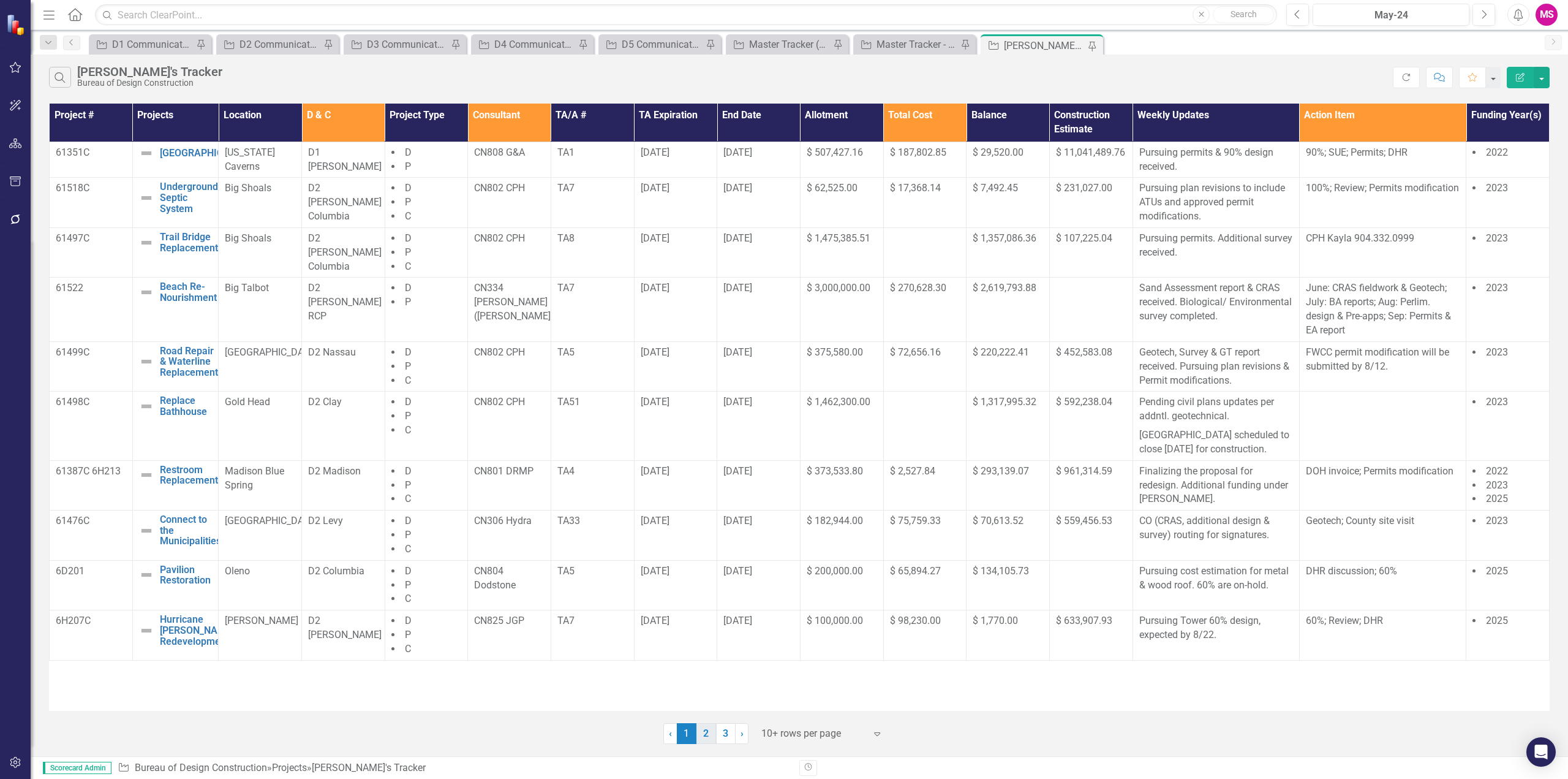
click at [706, 732] on link "2" at bounding box center [707, 733] width 20 height 21
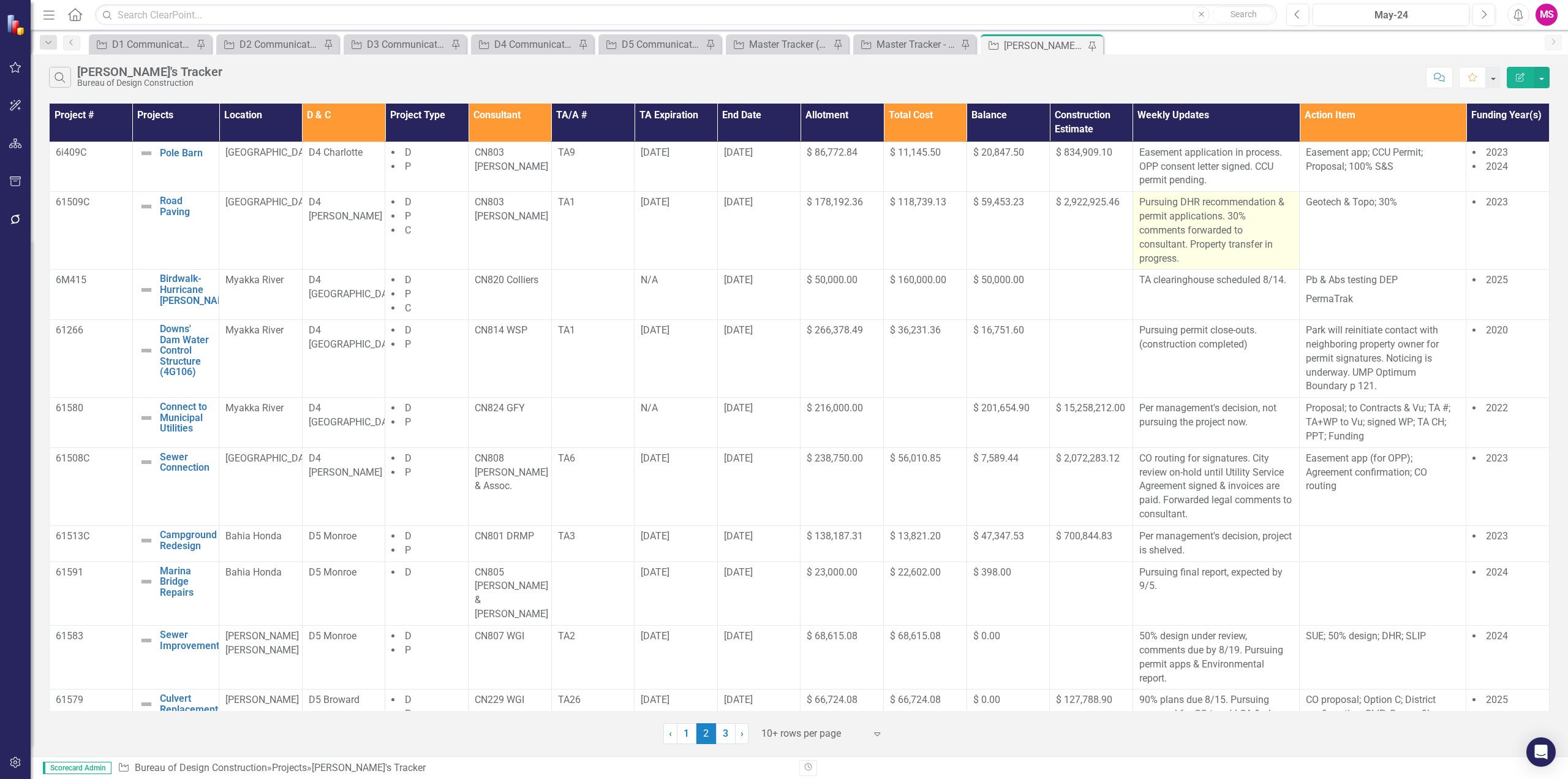
click at [1225, 222] on p "Pursuing DHR recommendation & permit applications. 30% comments forwarded to co…" at bounding box center [1216, 230] width 154 height 69
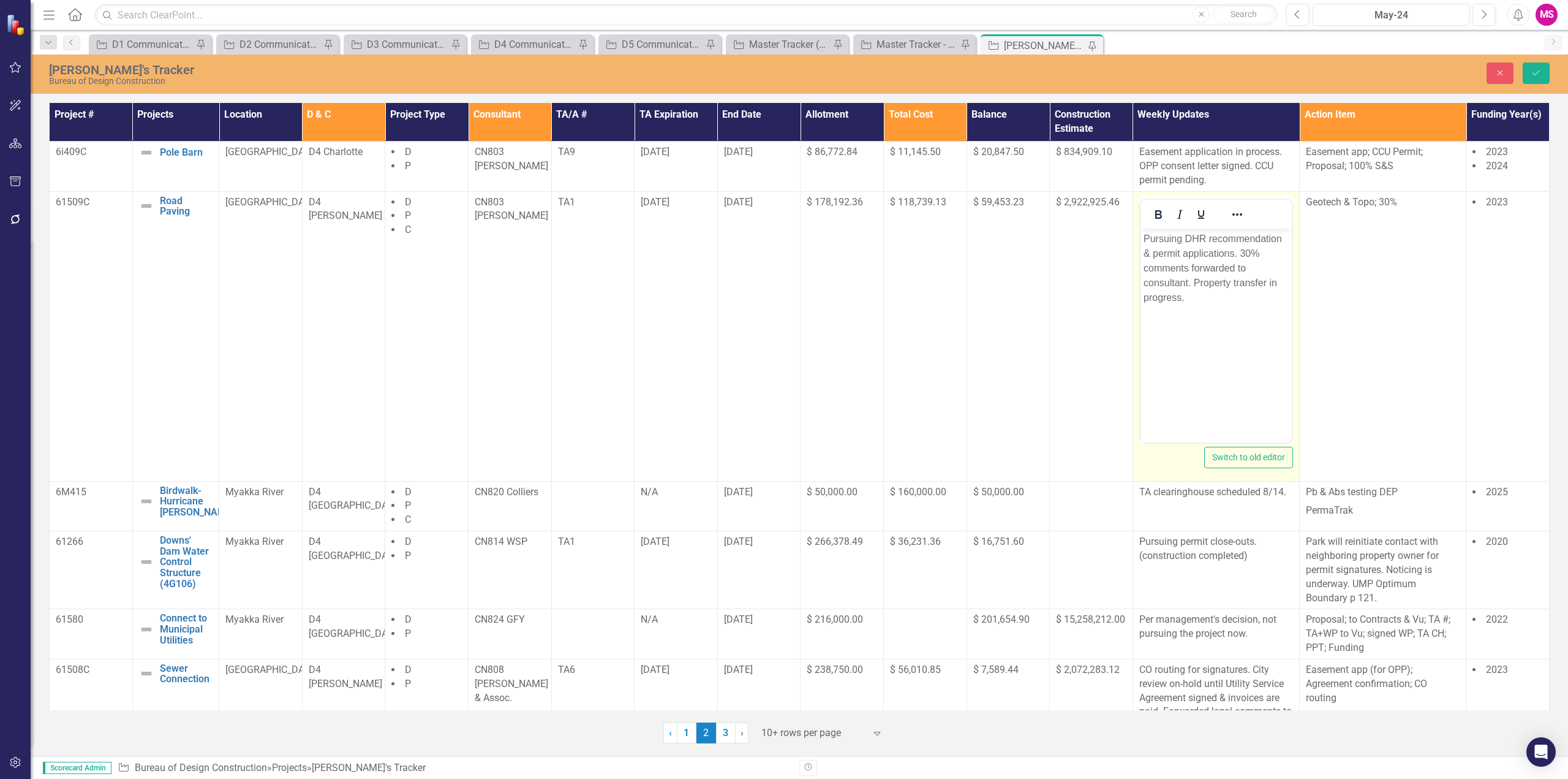
click at [1239, 252] on p "Pursuing DHR recommendation & permit applications. 30% comments forwarded to co…" at bounding box center [1215, 267] width 145 height 73
drag, startPoint x: 1241, startPoint y: 250, endPoint x: 1260, endPoint y: 248, distance: 19.1
click at [1260, 248] on p "Pursuing DHR recommendation & permit applications. 30% comments forwarded to co…" at bounding box center [1215, 267] width 145 height 73
click at [1187, 234] on p "Pursuing DHR recommendation & permit applications. Property transfer in progres…" at bounding box center [1215, 253] width 145 height 44
drag, startPoint x: 1185, startPoint y: 233, endPoint x: 1193, endPoint y: 234, distance: 8.1
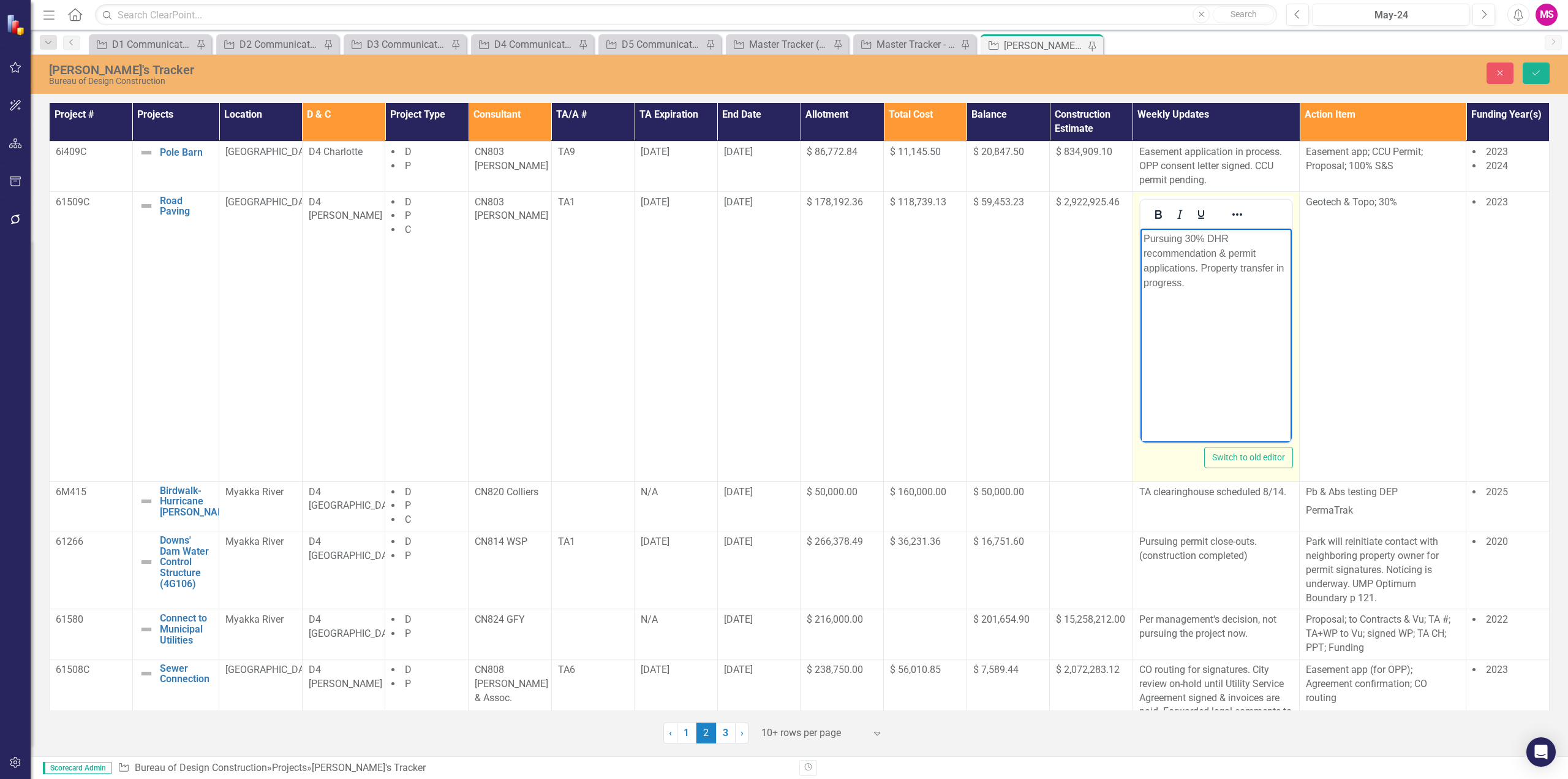
click at [1186, 233] on p "Pursuing 30% DHR recommendation & permit applications. Property transfer in pro…" at bounding box center [1215, 261] width 145 height 59
drag, startPoint x: 1243, startPoint y: 250, endPoint x: 1193, endPoint y: 261, distance: 51.2
click at [1193, 261] on p "Pursuing 60%, permit apps & DHR recommendation & permit applications. Property …" at bounding box center [1215, 261] width 145 height 59
click at [1538, 68] on button "Save" at bounding box center [1537, 73] width 27 height 22
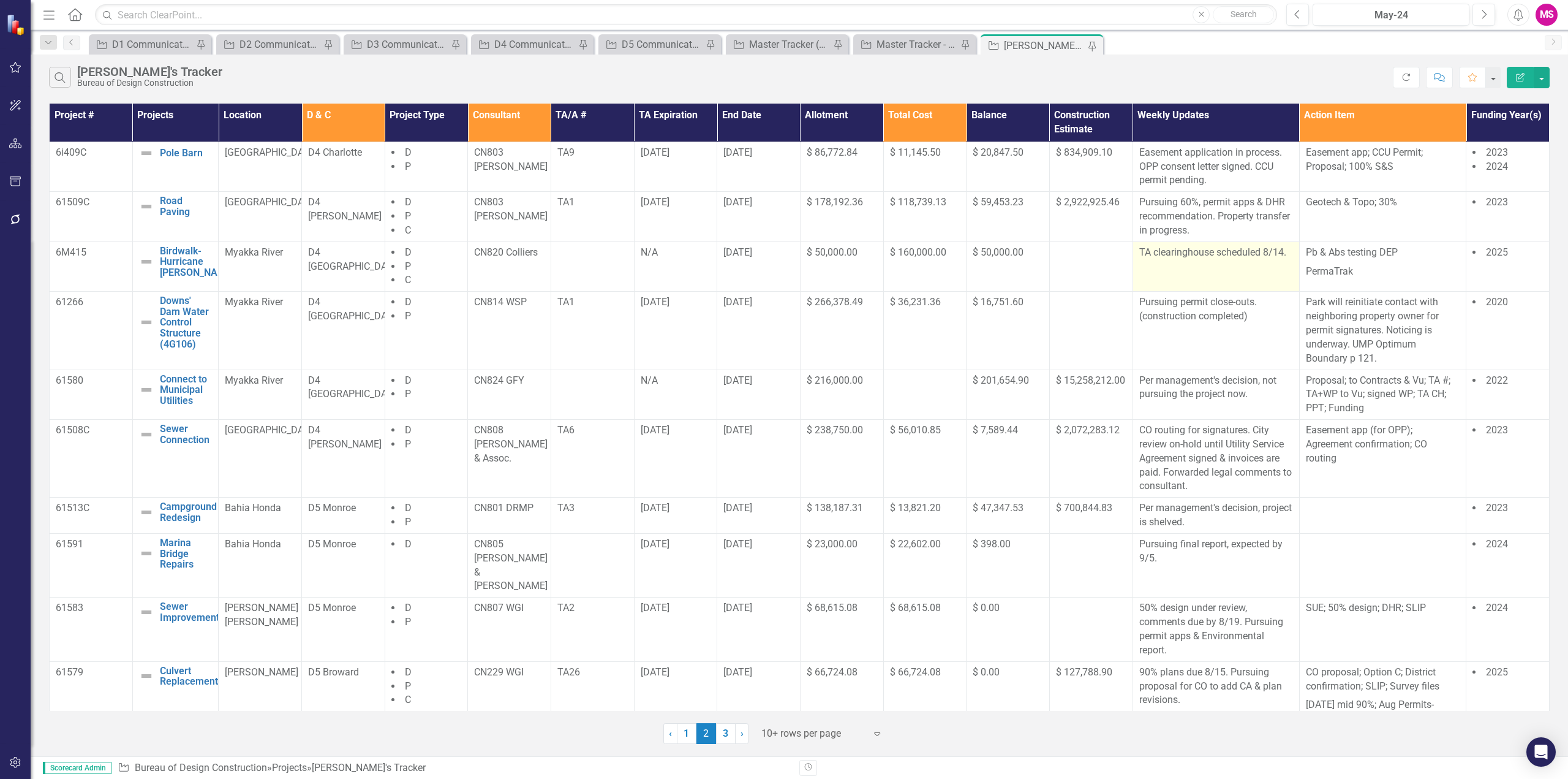
click at [1228, 258] on p "TA clearinghouse scheduled 8/14." at bounding box center [1216, 252] width 154 height 14
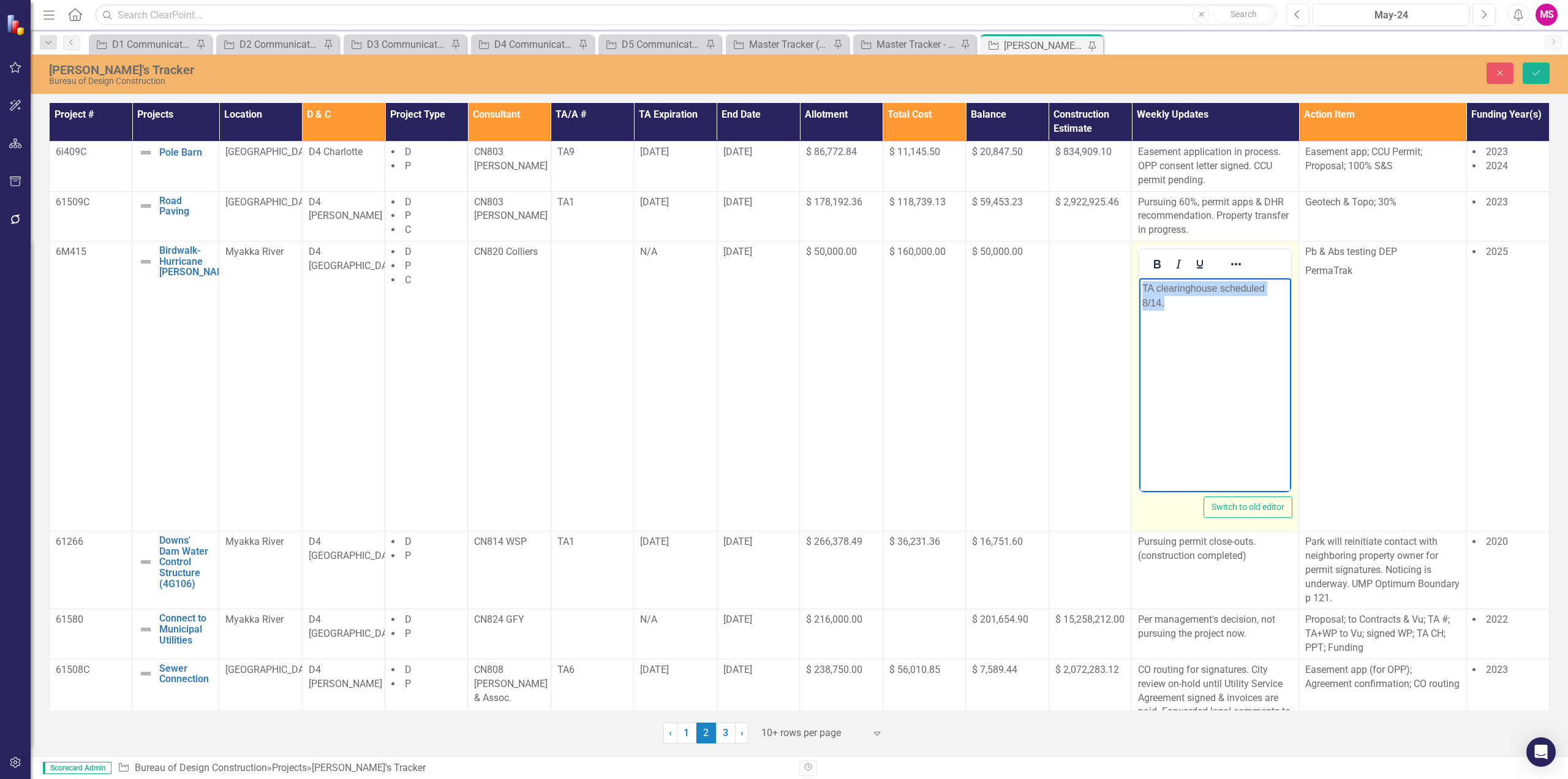
drag, startPoint x: 1169, startPoint y: 303, endPoint x: 1143, endPoint y: 284, distance: 32.2
click at [1143, 284] on p "TA clearinghouse scheduled 8/14." at bounding box center [1215, 296] width 145 height 29
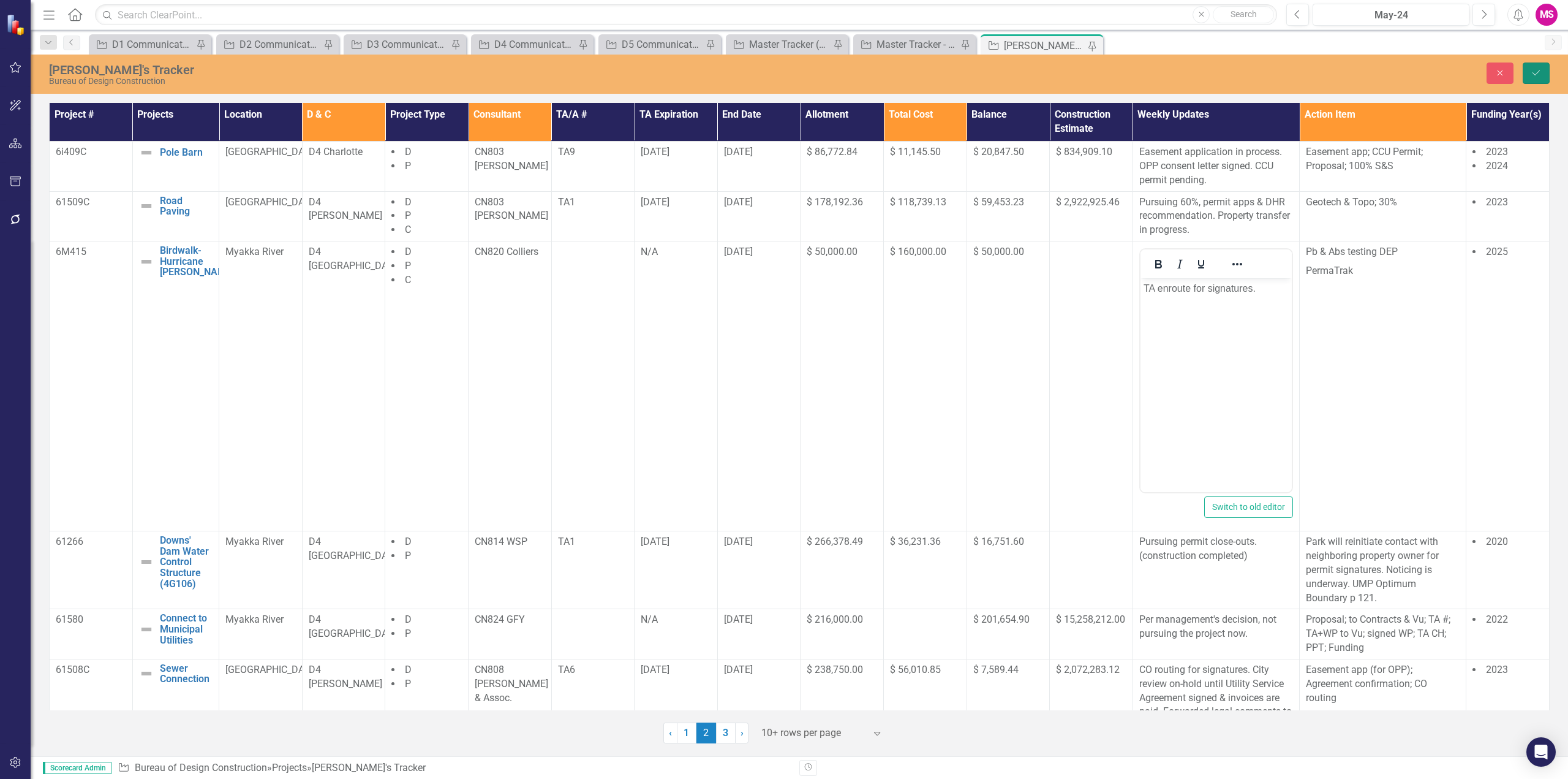
click at [1539, 65] on button "Save" at bounding box center [1537, 73] width 27 height 22
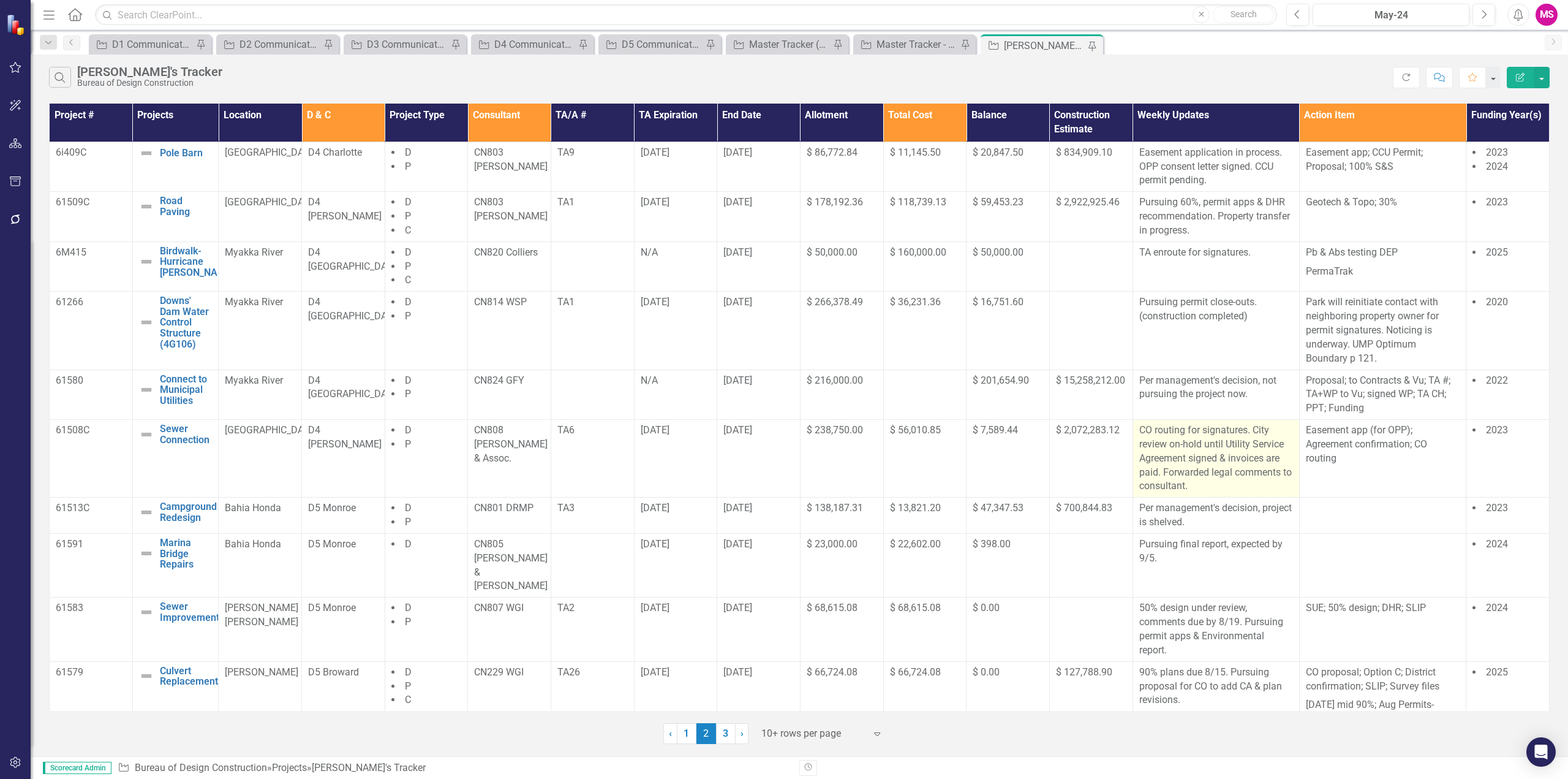
click at [1198, 442] on p "CO routing for signatures. City review on-hold until Utility Service Agreement …" at bounding box center [1216, 458] width 154 height 69
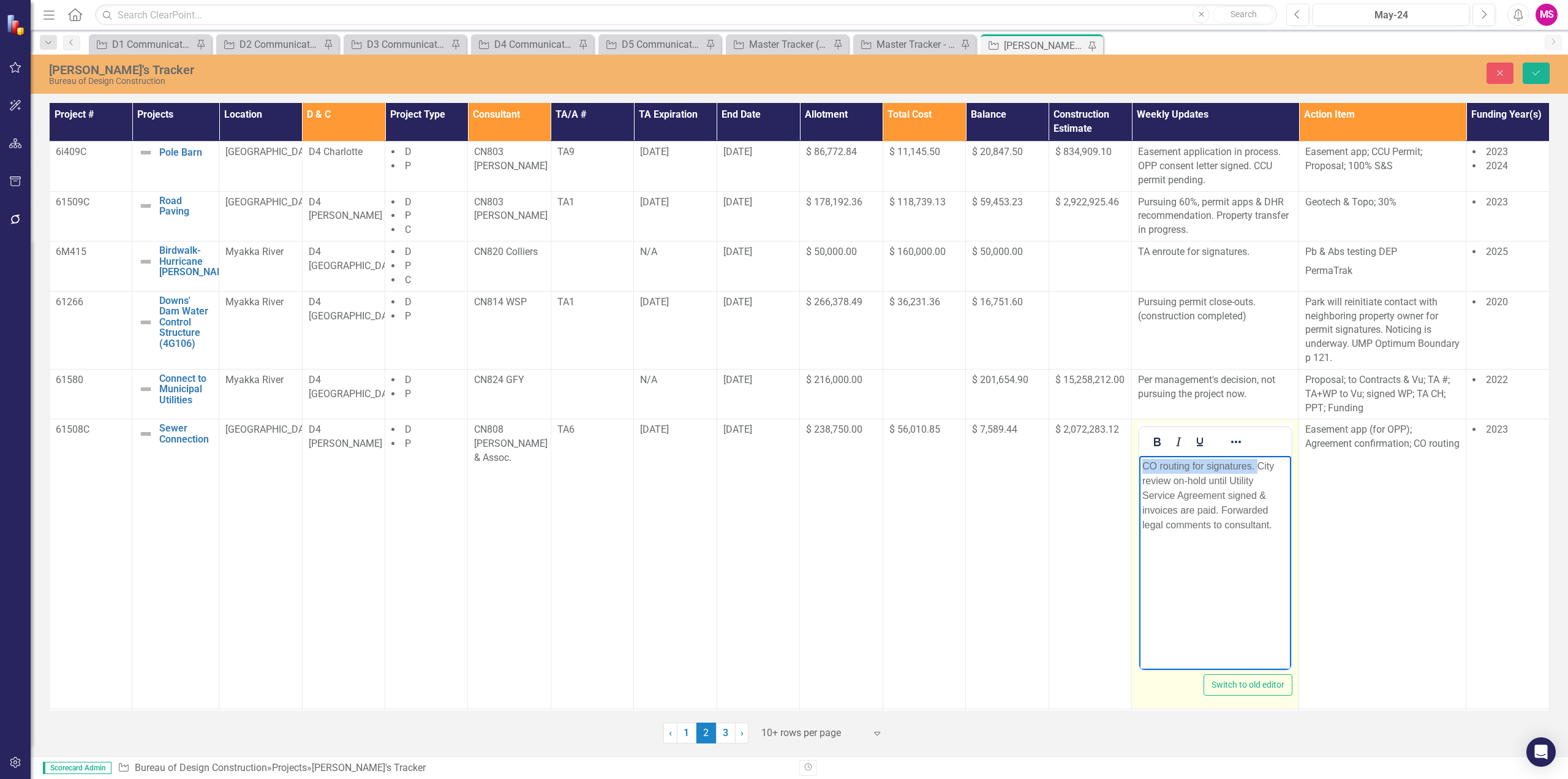
drag, startPoint x: 1257, startPoint y: 465, endPoint x: 1134, endPoint y: 468, distance: 123.0
click at [1139, 468] on html "CO routing for signatures. City review on-hold until Utility Service Agreement …" at bounding box center [1215, 547] width 152 height 184
drag, startPoint x: 1216, startPoint y: 493, endPoint x: 1140, endPoint y: 492, distance: 76.0
click at [1140, 492] on body "City review on-hold until Utility Service Agreement signed & invoices are paid.…" at bounding box center [1215, 547] width 151 height 184
click at [1144, 464] on p "City review on-hold until Utility Service Agreement signed. Forwarded legal com…" at bounding box center [1215, 489] width 145 height 59
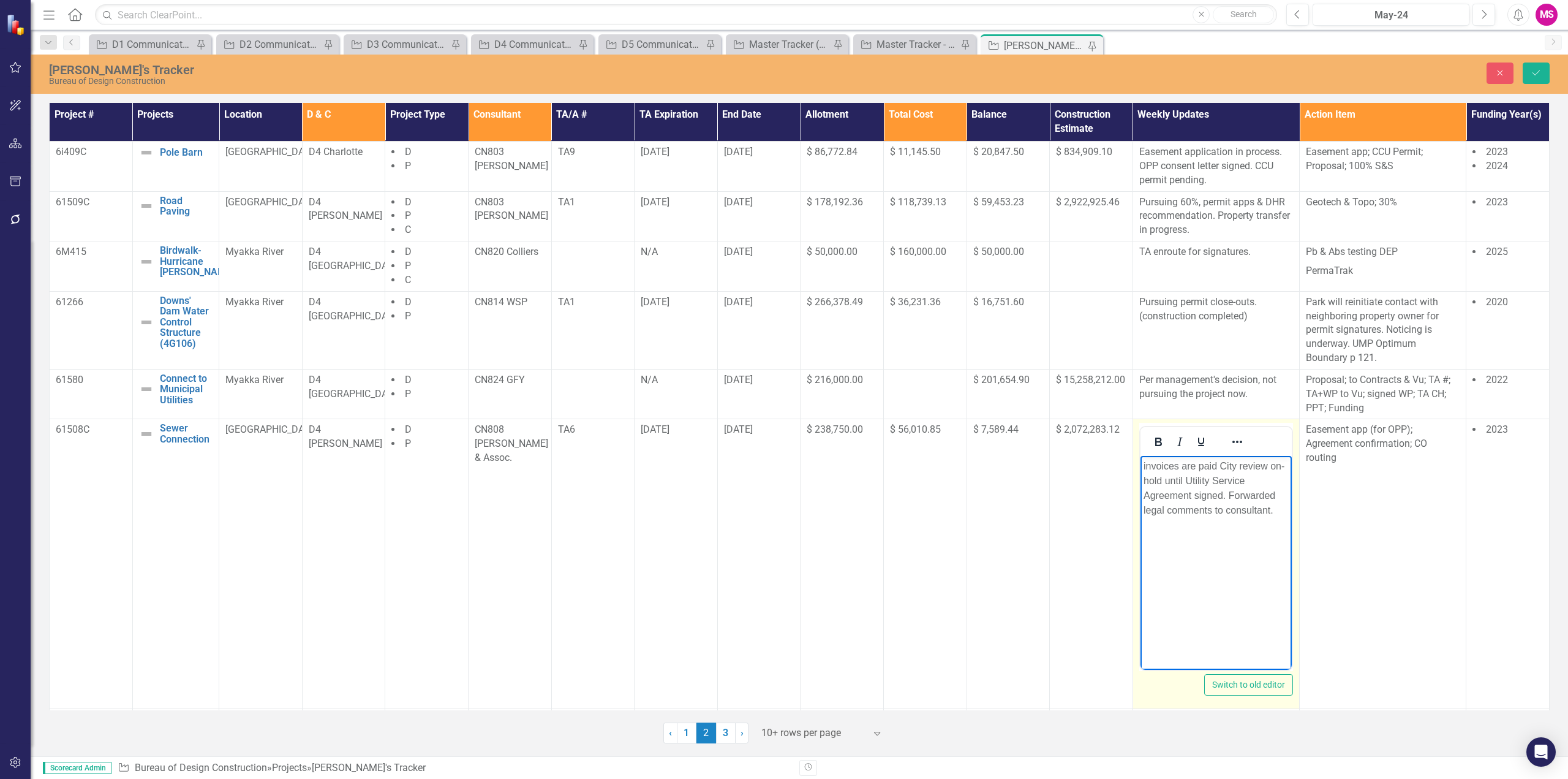
click at [1142, 466] on body "invoices are paid City review on-hold until Utility Service Agreement signed. F…" at bounding box center [1215, 547] width 151 height 184
drag, startPoint x: 1182, startPoint y: 480, endPoint x: 1219, endPoint y: 478, distance: 37.1
click at [1219, 478] on p "Consultant paying pending invoices are paid City review on-hold until Utility S…" at bounding box center [1215, 496] width 145 height 73
drag, startPoint x: 1178, startPoint y: 509, endPoint x: 1258, endPoint y: 527, distance: 82.0
click at [1258, 527] on p "Consultant paying pending invoices. City review on-hold until Utility Service A…" at bounding box center [1215, 496] width 145 height 73
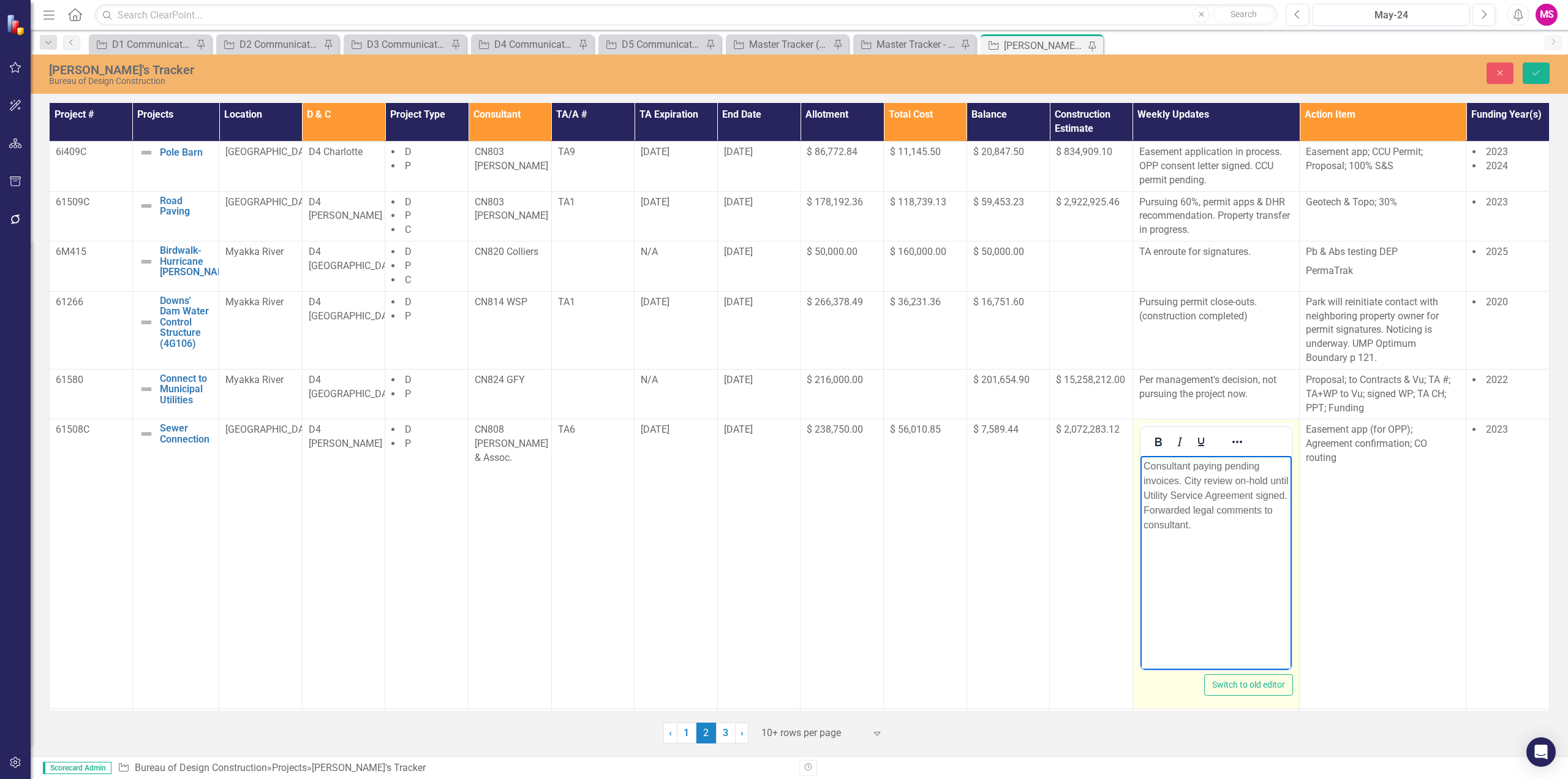
click at [1181, 478] on p "Consultant paying pending invoices. City review on-hold until Utility Service A…" at bounding box center [1215, 496] width 145 height 73
drag, startPoint x: 1165, startPoint y: 496, endPoint x: 1170, endPoint y: 504, distance: 9.4
click at [1170, 504] on p "Consultant paying pending invoices. City review on-hold until Utility Service A…" at bounding box center [1215, 496] width 145 height 73
click at [1213, 521] on p "Consultant paying pending invoices. City review on-hold until Utility Service A…" at bounding box center [1215, 496] width 145 height 73
click at [1144, 463] on p "Consultant paying pending invoices. City review on-hold until Utility Service A…" at bounding box center [1215, 496] width 145 height 73
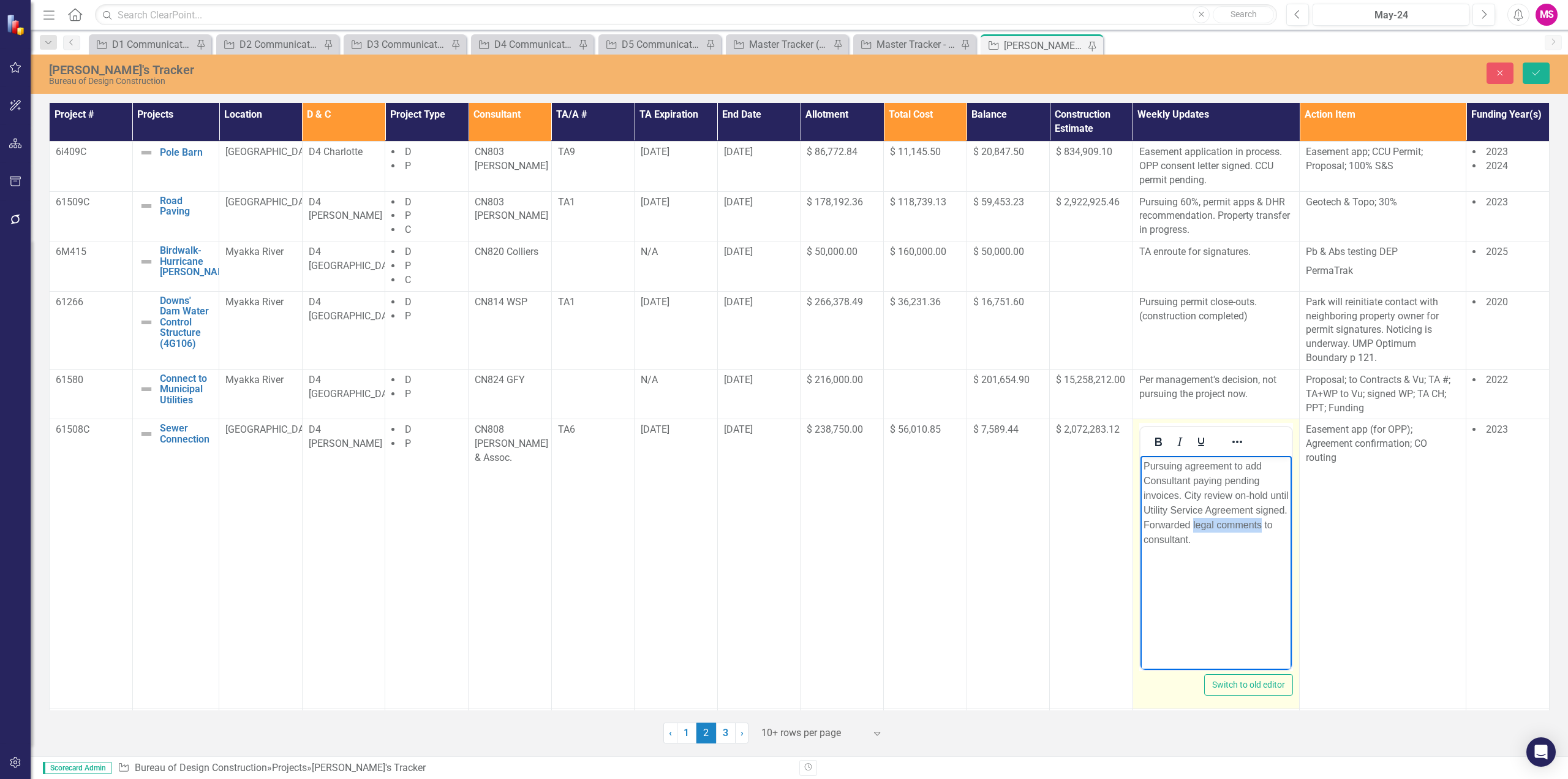
drag, startPoint x: 1227, startPoint y: 524, endPoint x: 1189, endPoint y: 536, distance: 39.8
click at [1189, 536] on p "Pursuing agreement to add Consultant paying pending invoices. City review on-ho…" at bounding box center [1215, 503] width 145 height 88
click at [1284, 465] on p "Pursuing agreement to add Consultant paying pending invoices. City review on-ho…" at bounding box center [1215, 496] width 145 height 73
drag, startPoint x: 1261, startPoint y: 539, endPoint x: 2273, endPoint y: 995, distance: 1110.0
click at [1140, 540] on html "Pursuing agreement to add DEP legal comments. Consultant paying pending invoice…" at bounding box center [1215, 547] width 151 height 184
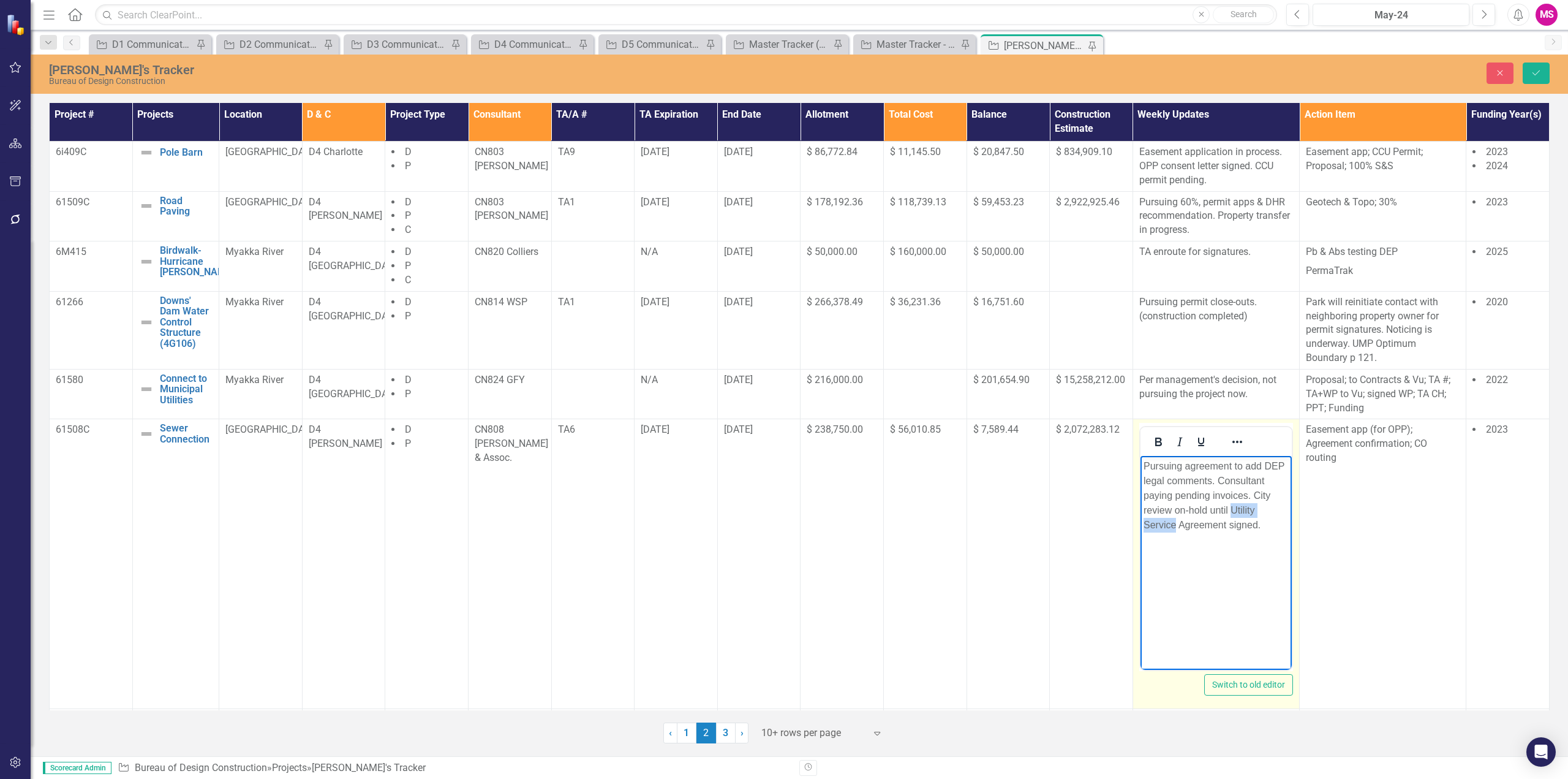
drag, startPoint x: 1232, startPoint y: 508, endPoint x: 1173, endPoint y: 523, distance: 60.9
click at [1173, 523] on p "Pursuing agreement to add DEP legal comments. Consultant paying pending invoice…" at bounding box center [1215, 496] width 145 height 73
click at [1186, 468] on p "Pursuing agreement to add DEP legal comments. Consultant paying pending invoice…" at bounding box center [1215, 496] width 145 height 73
click at [1186, 521] on p "Pursuing Utility Service Agreement to add DEP legal comments. Consultant paying…" at bounding box center [1215, 496] width 145 height 73
click at [1542, 72] on button "Save" at bounding box center [1537, 73] width 27 height 22
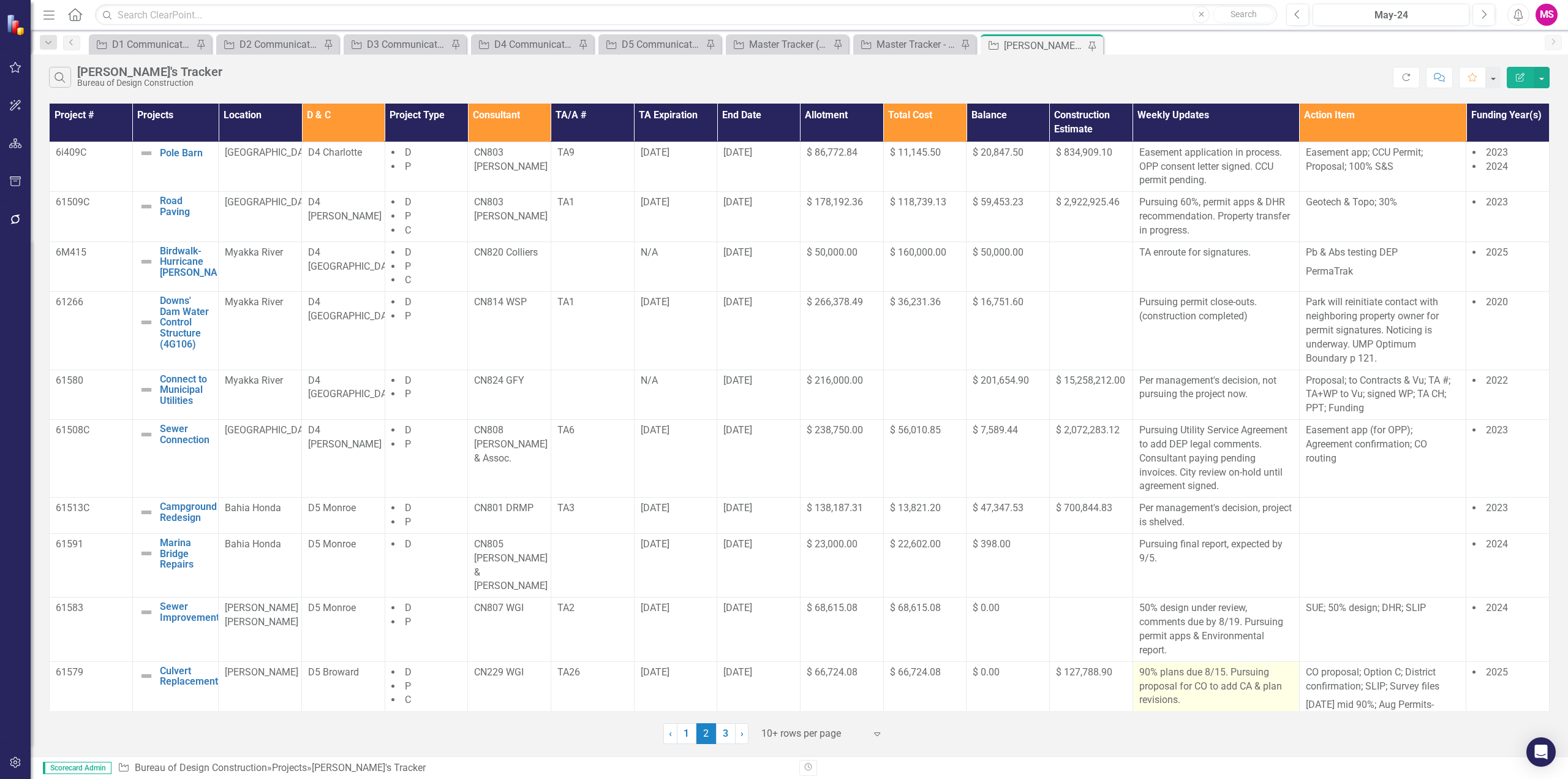
click at [1209, 666] on p "90% plans due 8/15. Pursuing proposal for CO to add CA & plan revisions." at bounding box center [1216, 687] width 154 height 42
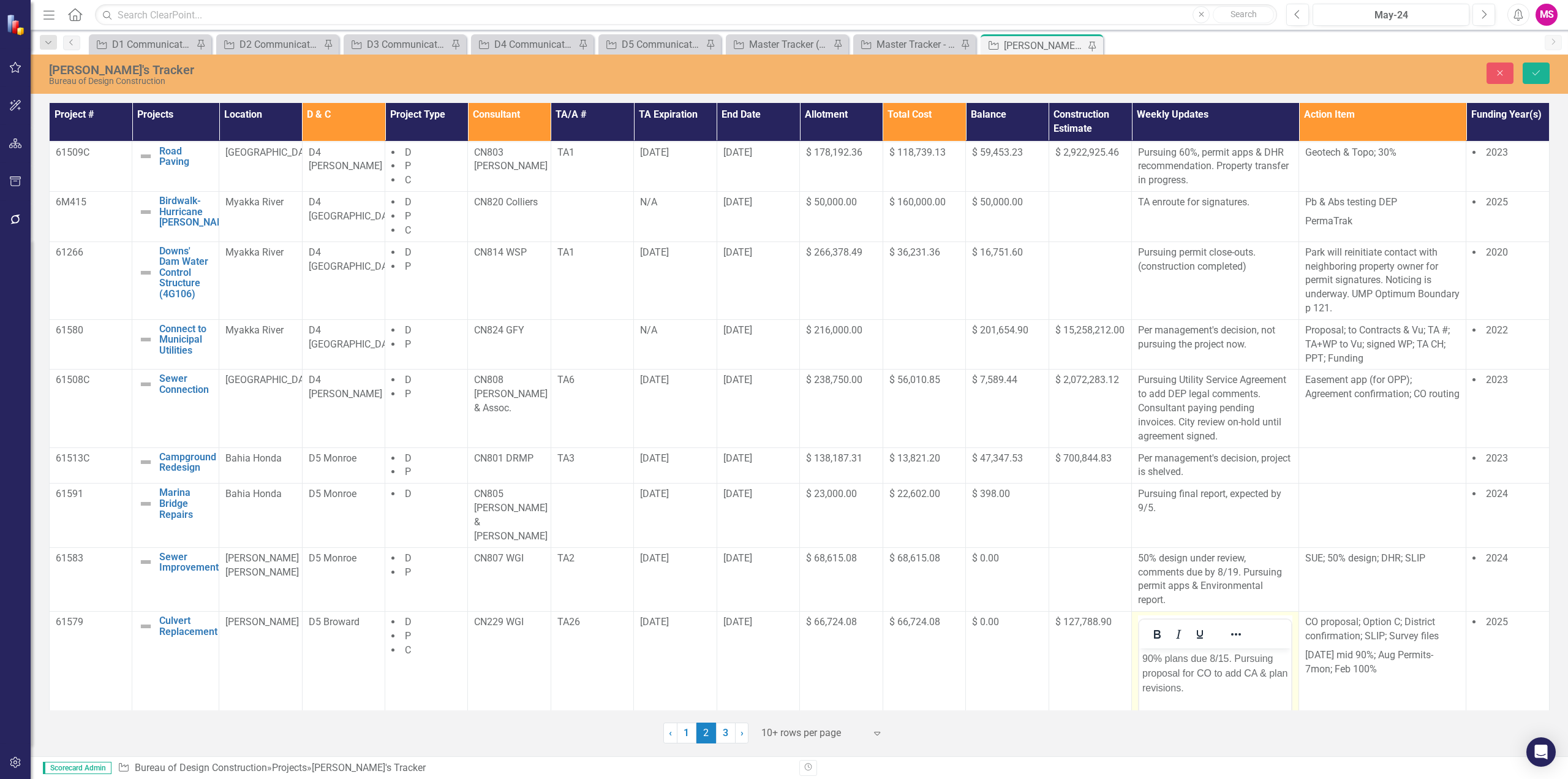
scroll to position [217, 0]
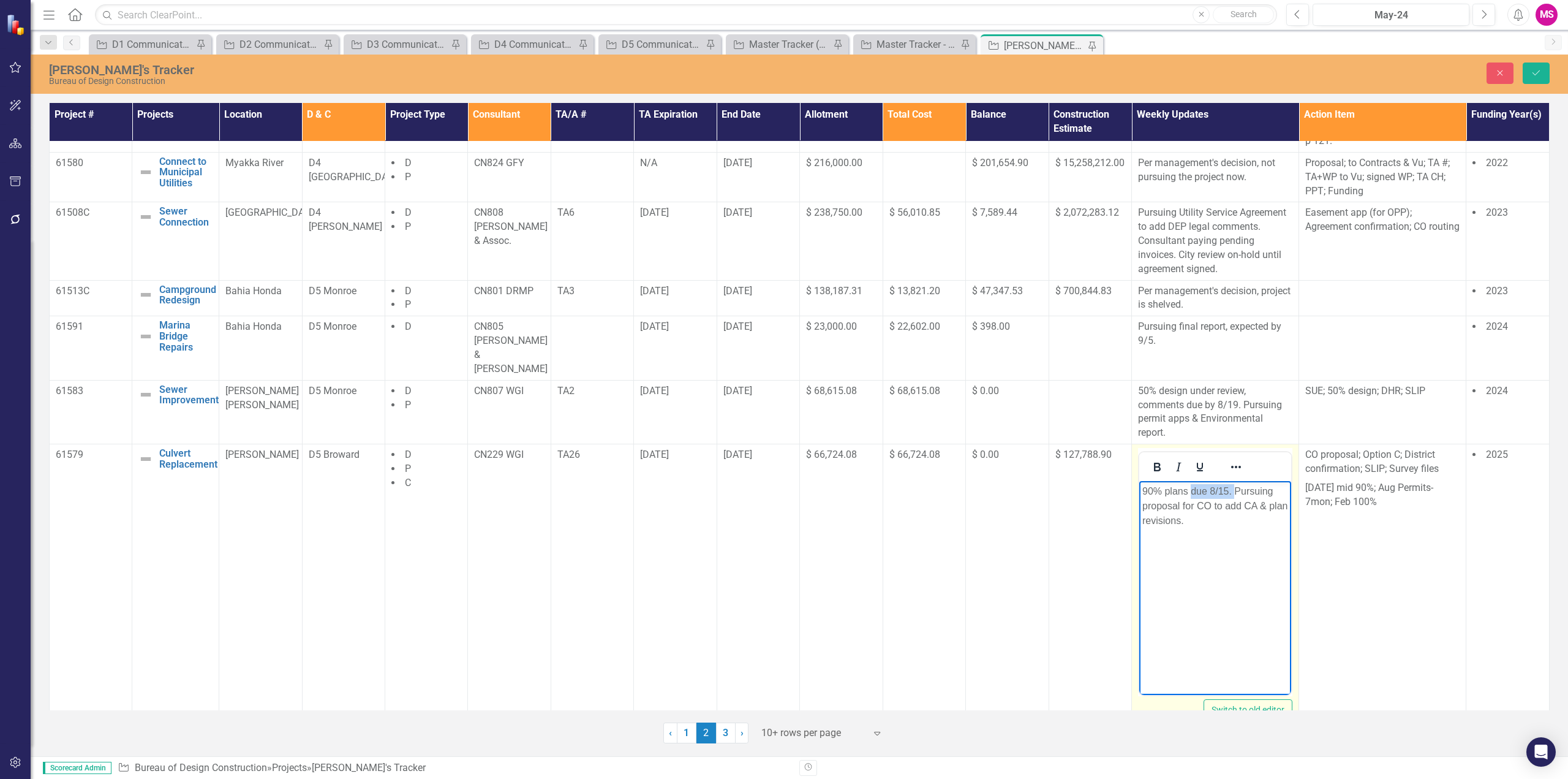
drag, startPoint x: 1191, startPoint y: 491, endPoint x: 1235, endPoint y: 487, distance: 44.2
click at [1235, 487] on p "90% plans due 8/15. Pursuing proposal for CO to add CA & plan revisions." at bounding box center [1215, 506] width 145 height 44
click at [1215, 490] on p "90% plans Pursuing proposal for CO to add CA & plan revisions." at bounding box center [1215, 498] width 145 height 29
click at [1143, 490] on p "90% plans proposal for CO to add CA & plan revisions." at bounding box center [1215, 498] width 145 height 29
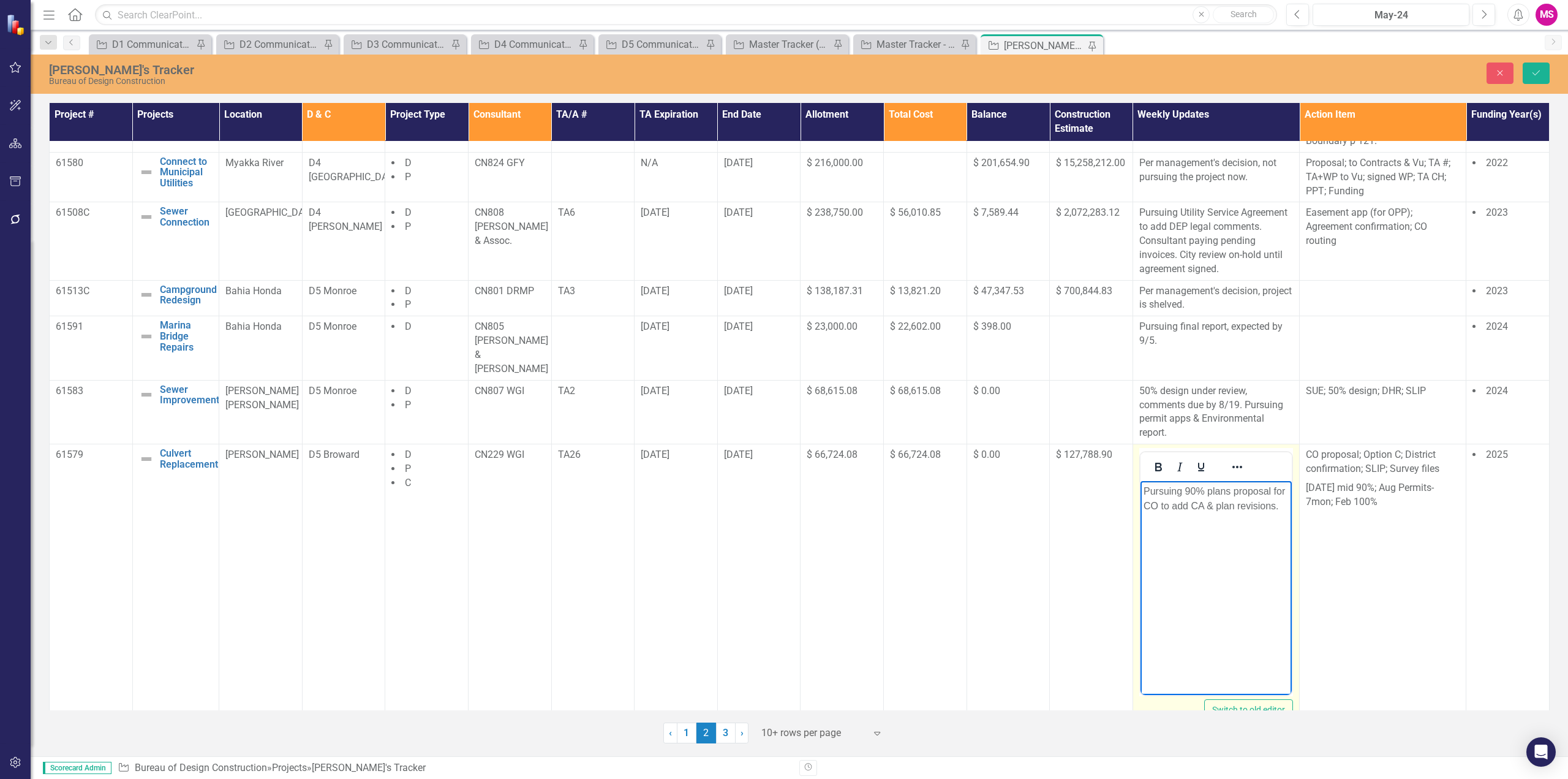
click at [1232, 491] on p "Pursuing 90% plans proposal for CO to add CA & plan revisions." at bounding box center [1215, 498] width 145 height 29
drag, startPoint x: 1220, startPoint y: 503, endPoint x: 1179, endPoint y: 514, distance: 42.4
click at [1179, 515] on p "Pursuing 90% plans & proposal for CO to add CA & plan revisions." at bounding box center [1215, 506] width 145 height 44
click at [1535, 69] on icon "Save" at bounding box center [1537, 72] width 11 height 9
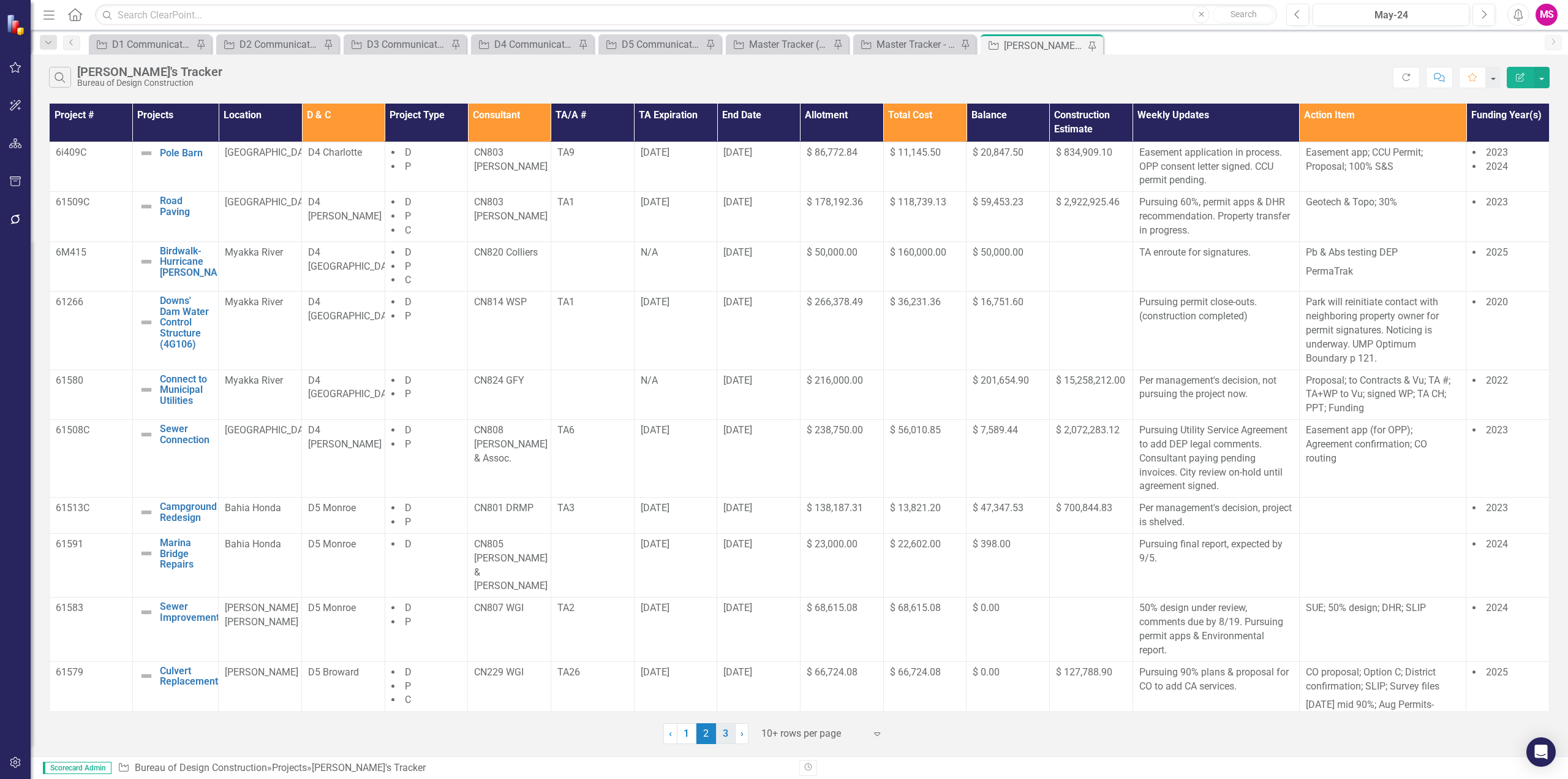
click at [727, 732] on link "3" at bounding box center [726, 733] width 20 height 21
